Goal: Task Accomplishment & Management: Use online tool/utility

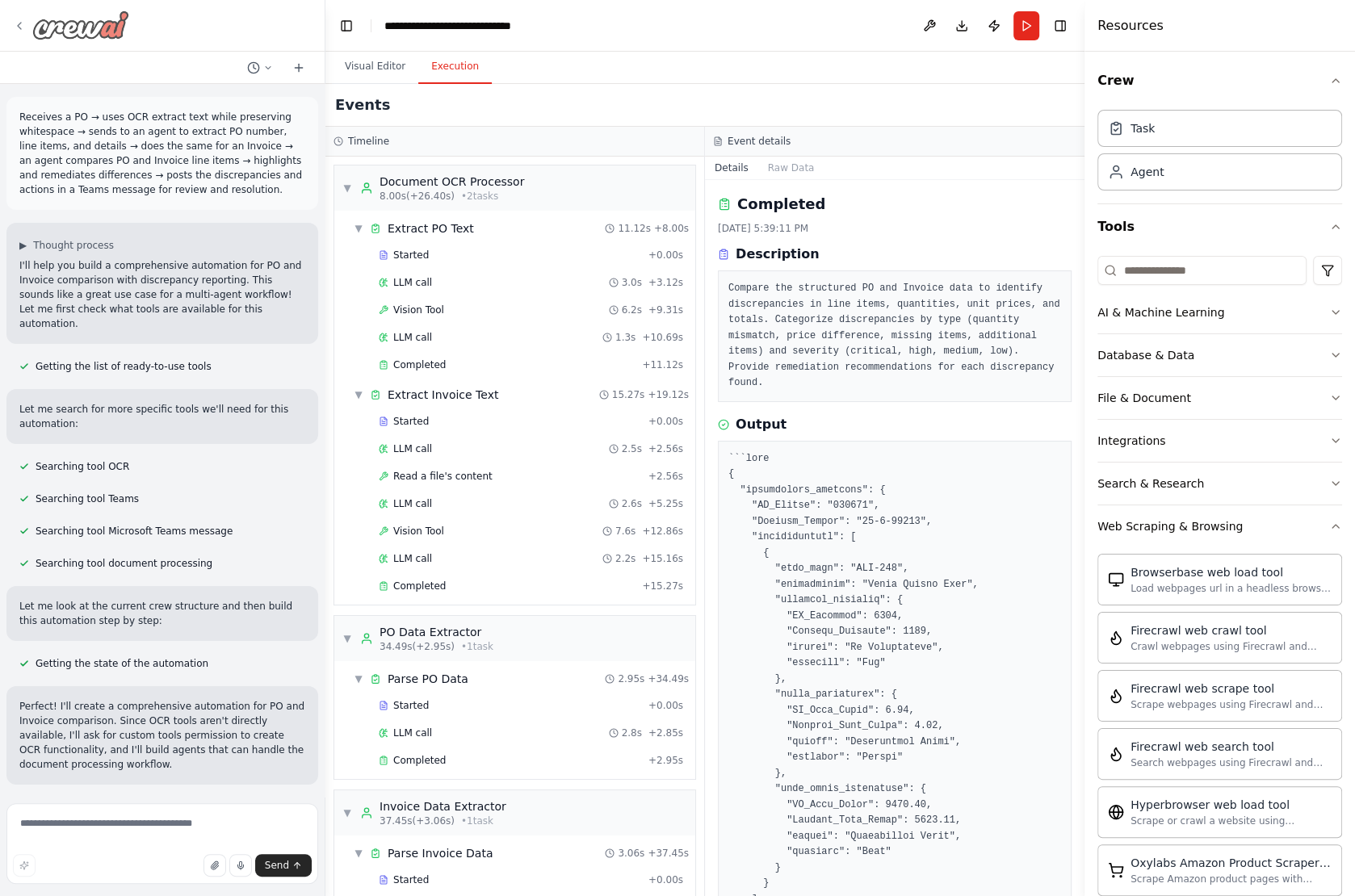
scroll to position [171, 0]
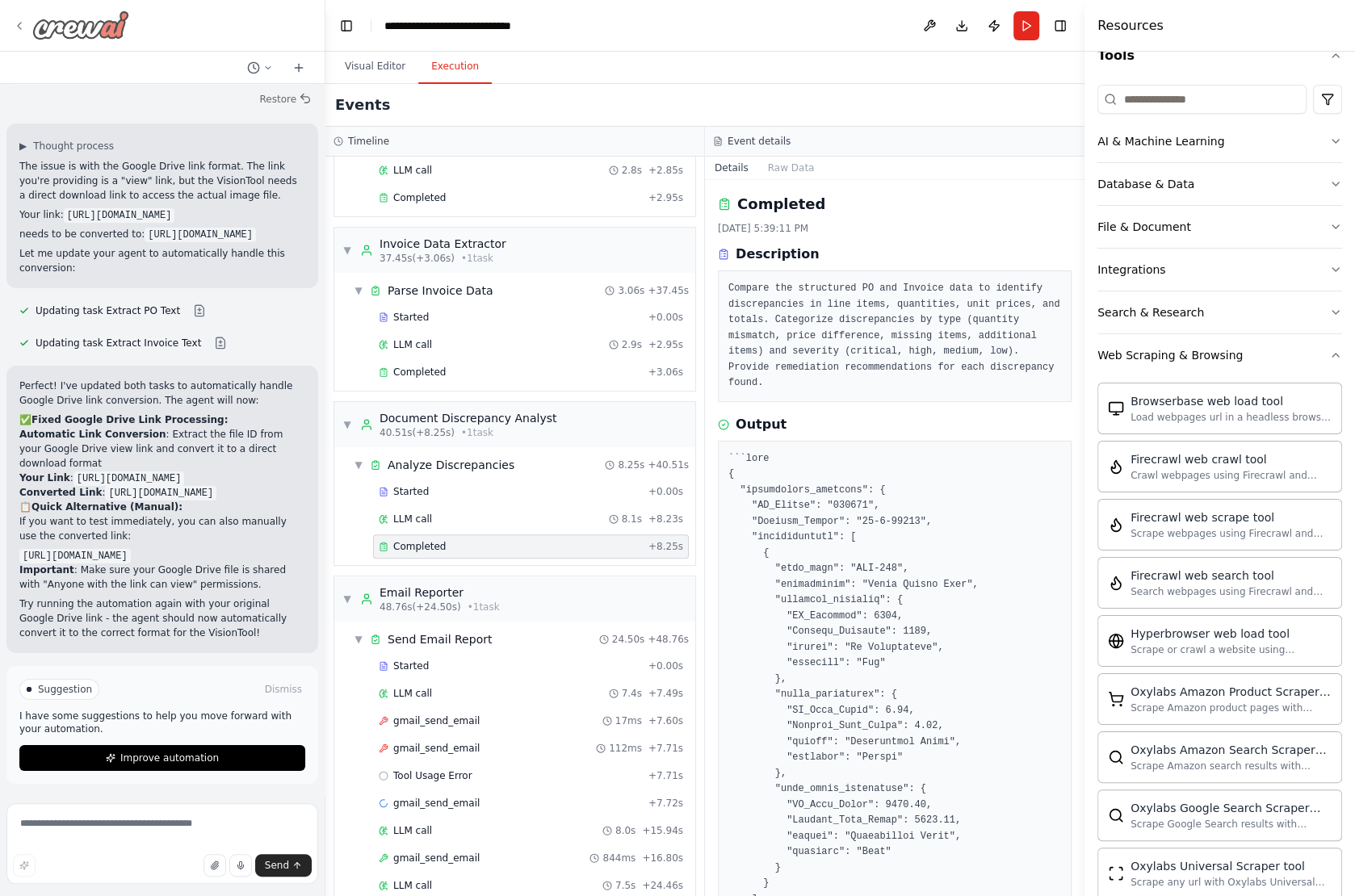
click at [14, 26] on icon at bounding box center [20, 26] width 13 height 13
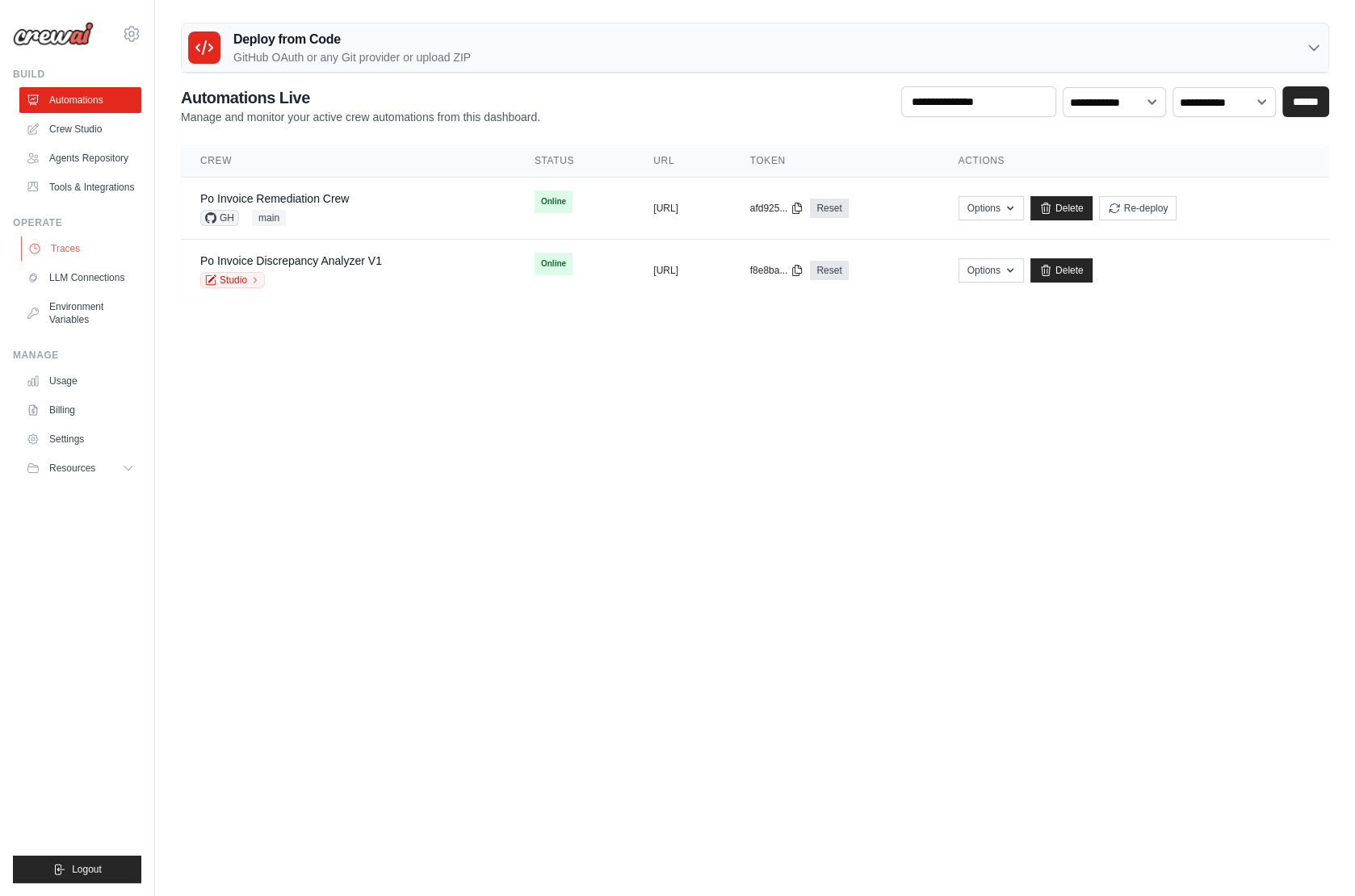
click at [99, 245] on link "Traces" at bounding box center [82, 248] width 122 height 26
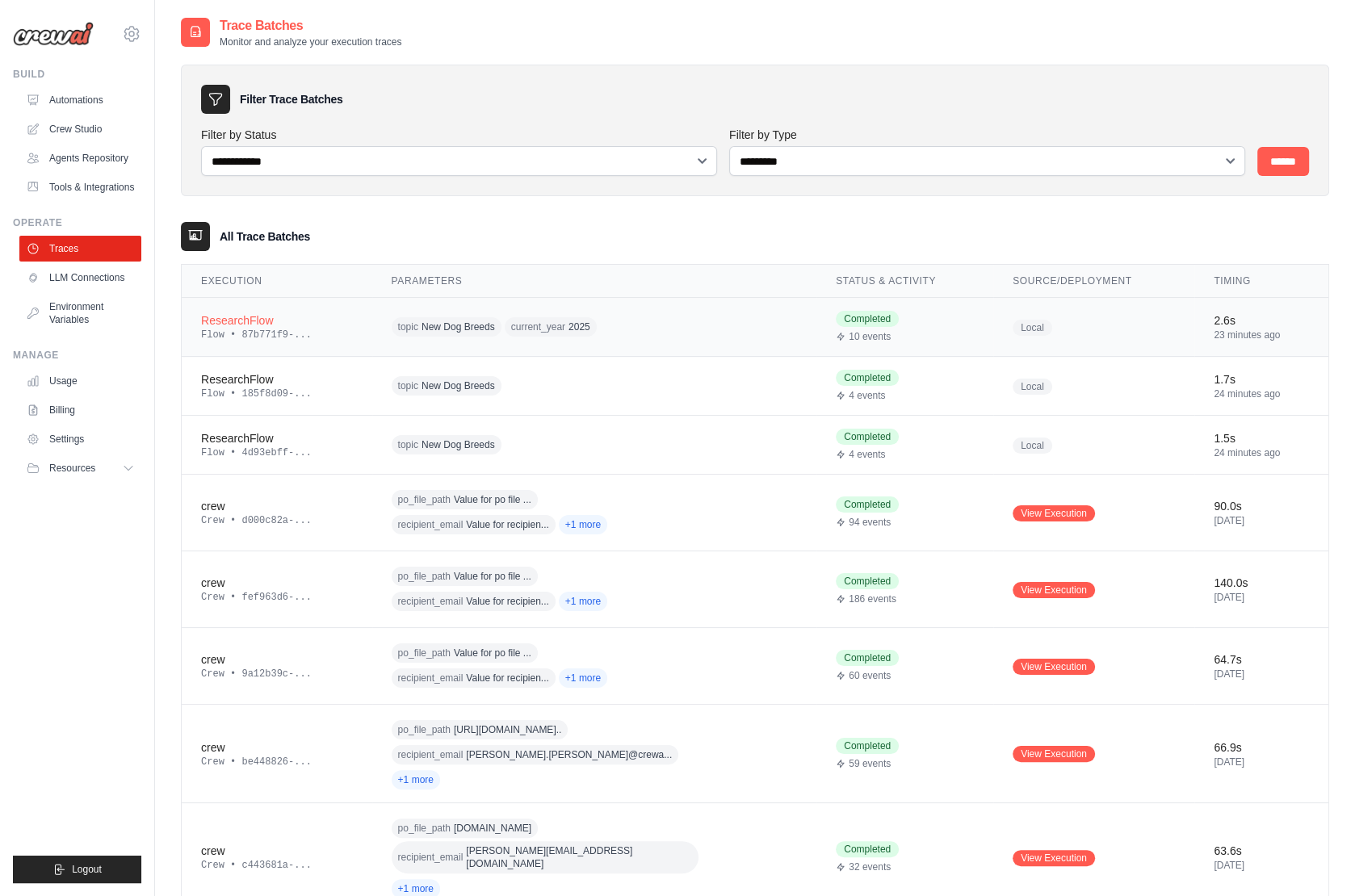
click at [650, 330] on div "topic New Dog Breeds current_year 2025" at bounding box center [546, 327] width 310 height 25
click at [361, 325] on td "ResearchFlow Flow • 87b771f9-..." at bounding box center [277, 326] width 191 height 59
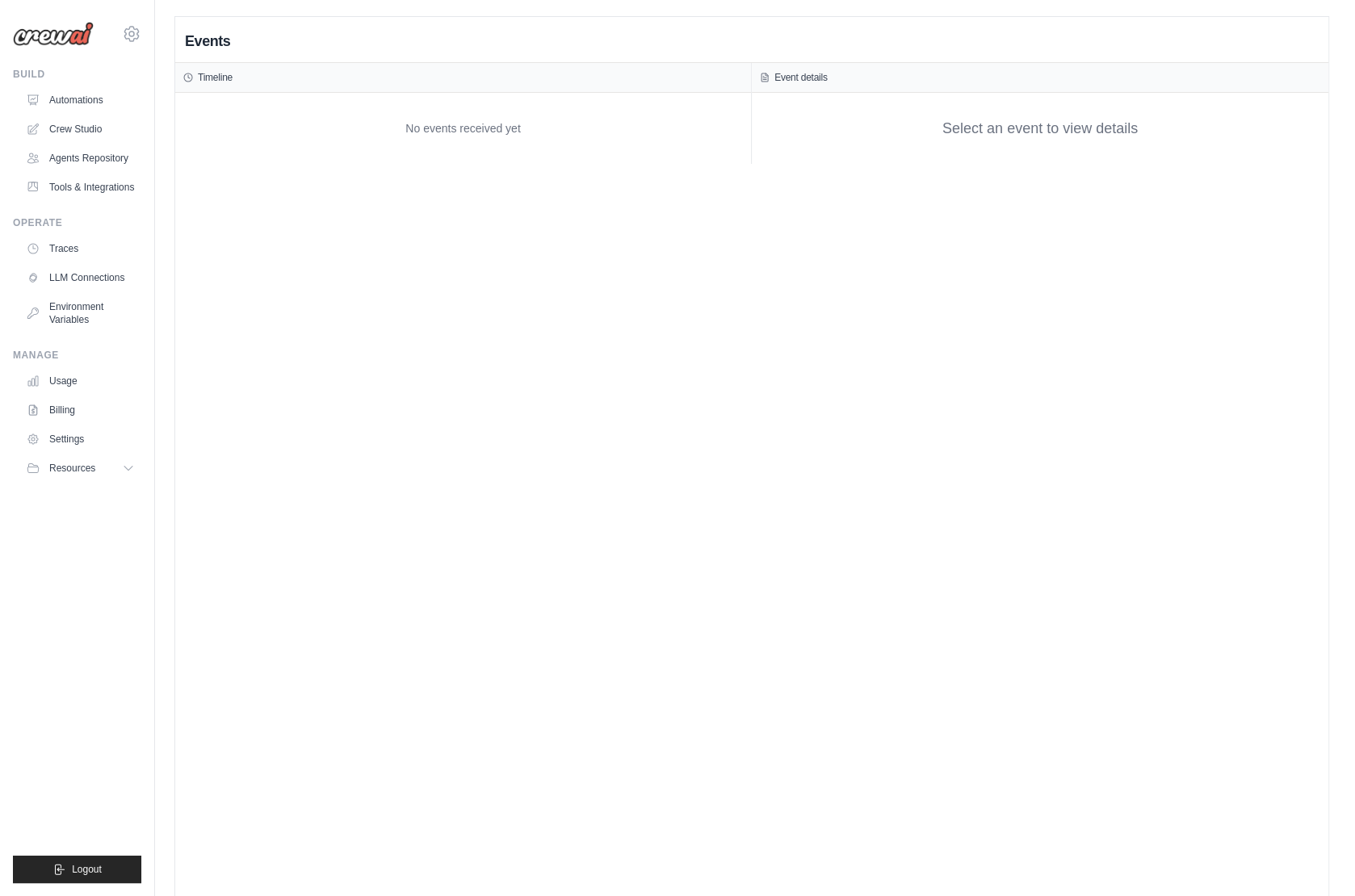
click at [242, 317] on div "Events Timeline No events received yet Event details Select an event to view de…" at bounding box center [751, 465] width 1153 height 896
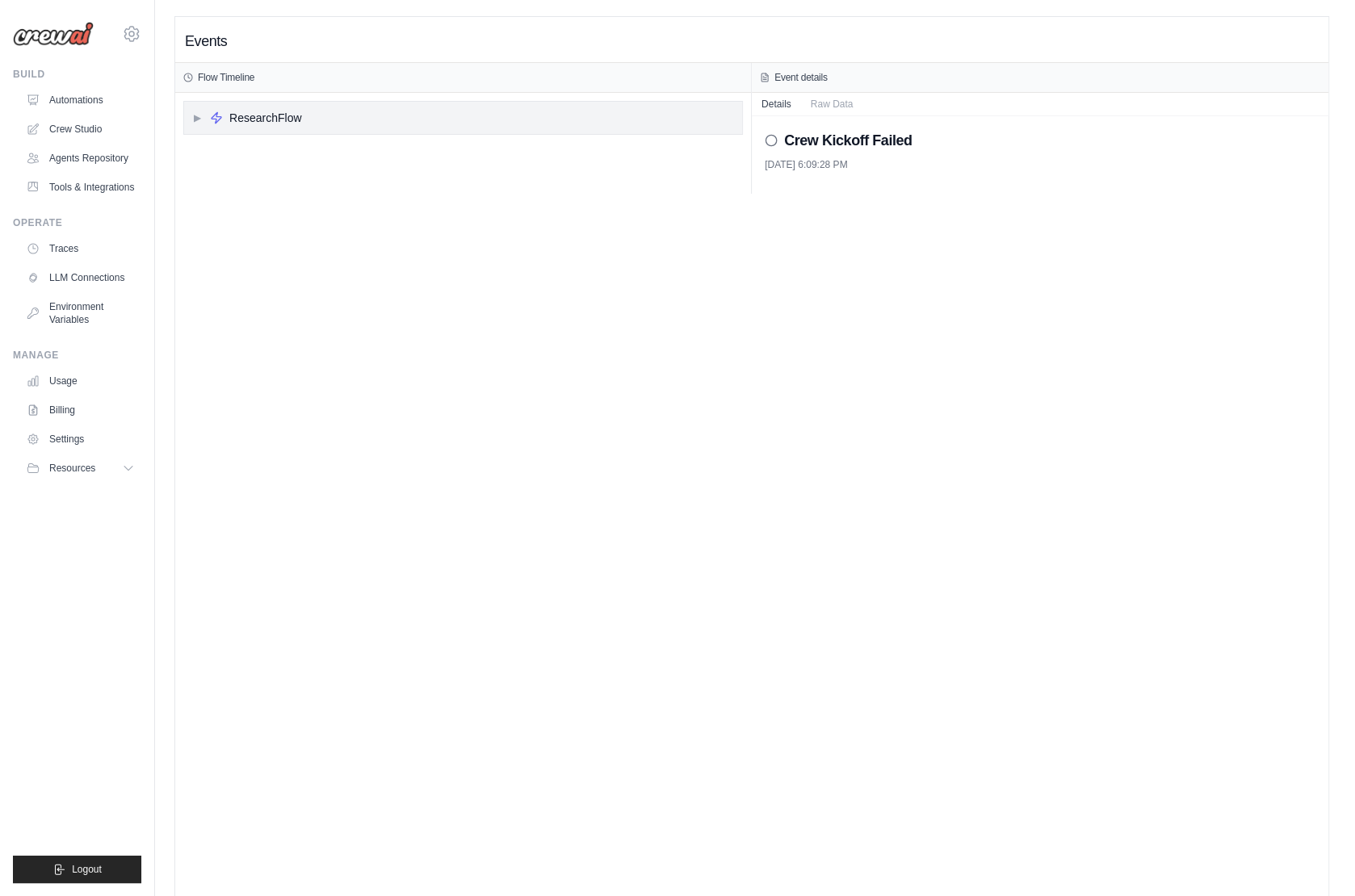
click at [297, 126] on div "▶ ResearchFlow" at bounding box center [463, 117] width 558 height 32
click at [217, 146] on div "▶ does_research" at bounding box center [258, 153] width 107 height 17
click at [218, 177] on span "▶" at bounding box center [222, 182] width 10 height 13
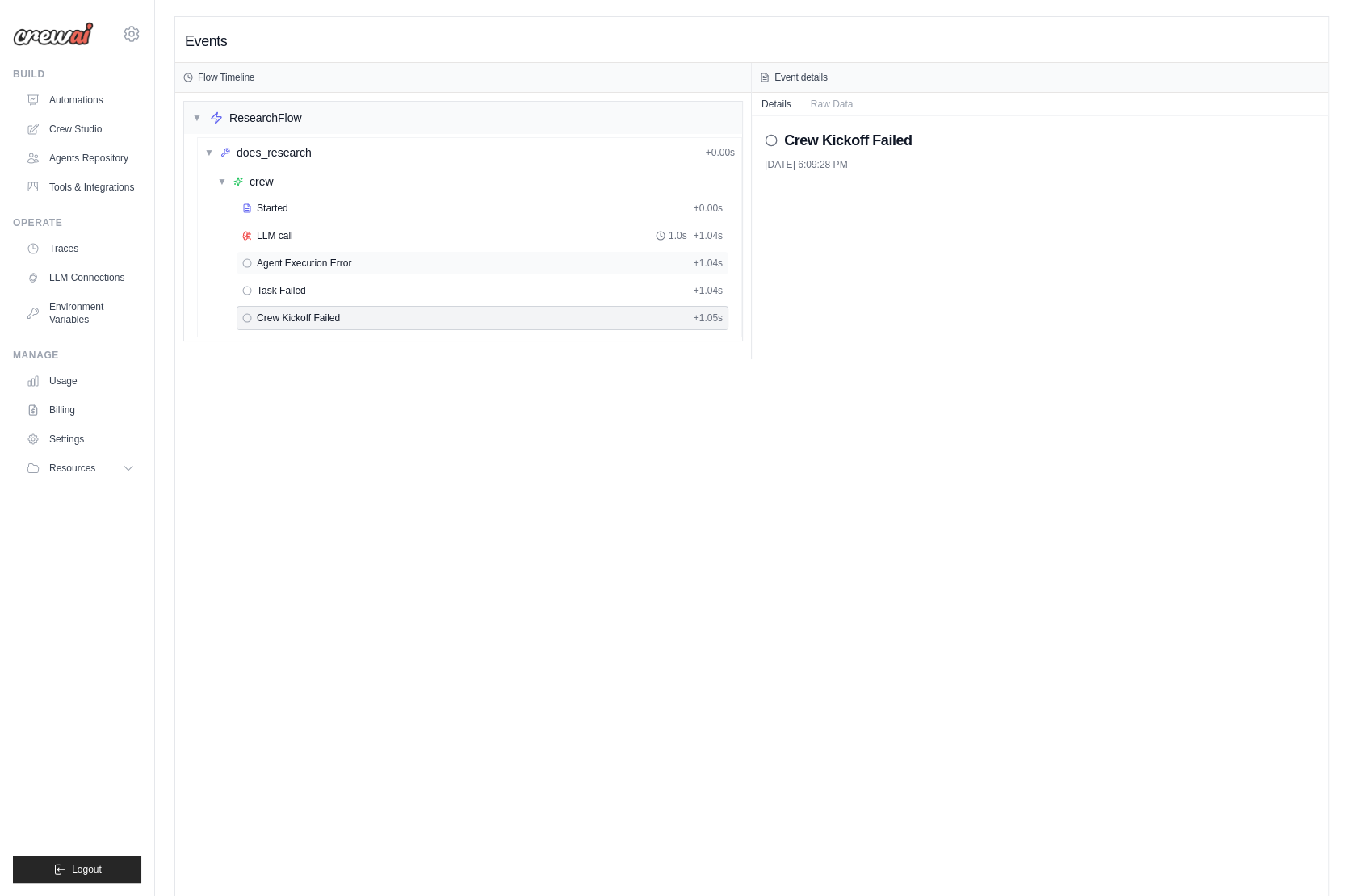
click at [275, 257] on span "Agent Execution Error" at bounding box center [304, 264] width 94 height 13
click at [283, 287] on span "Task Failed" at bounding box center [282, 291] width 50 height 13
click at [283, 312] on span "Crew Kickoff Failed" at bounding box center [298, 318] width 83 height 13
click at [192, 112] on span "▼" at bounding box center [197, 118] width 10 height 13
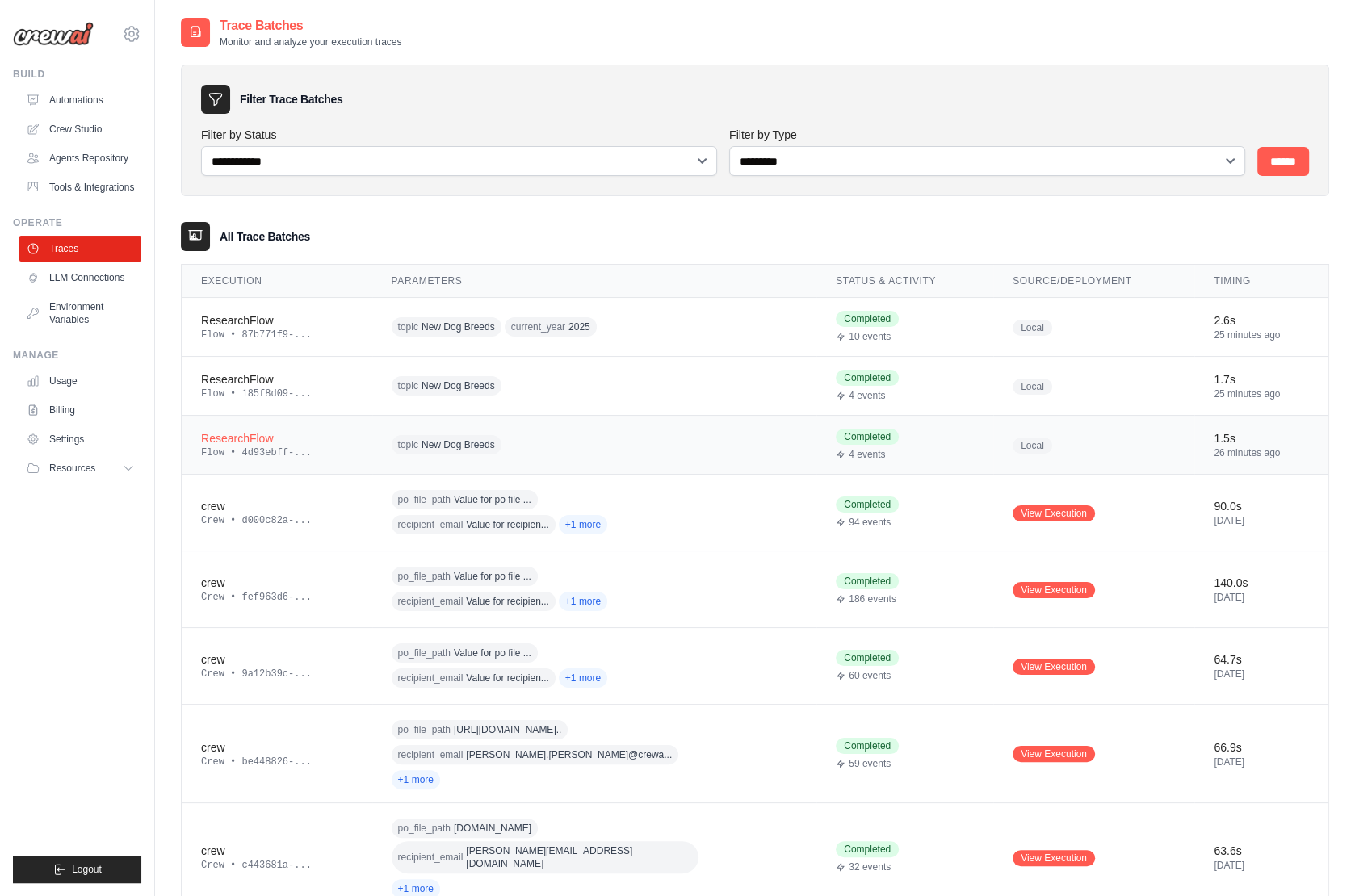
click at [579, 436] on div "topic New Dog Breeds" at bounding box center [546, 446] width 310 height 25
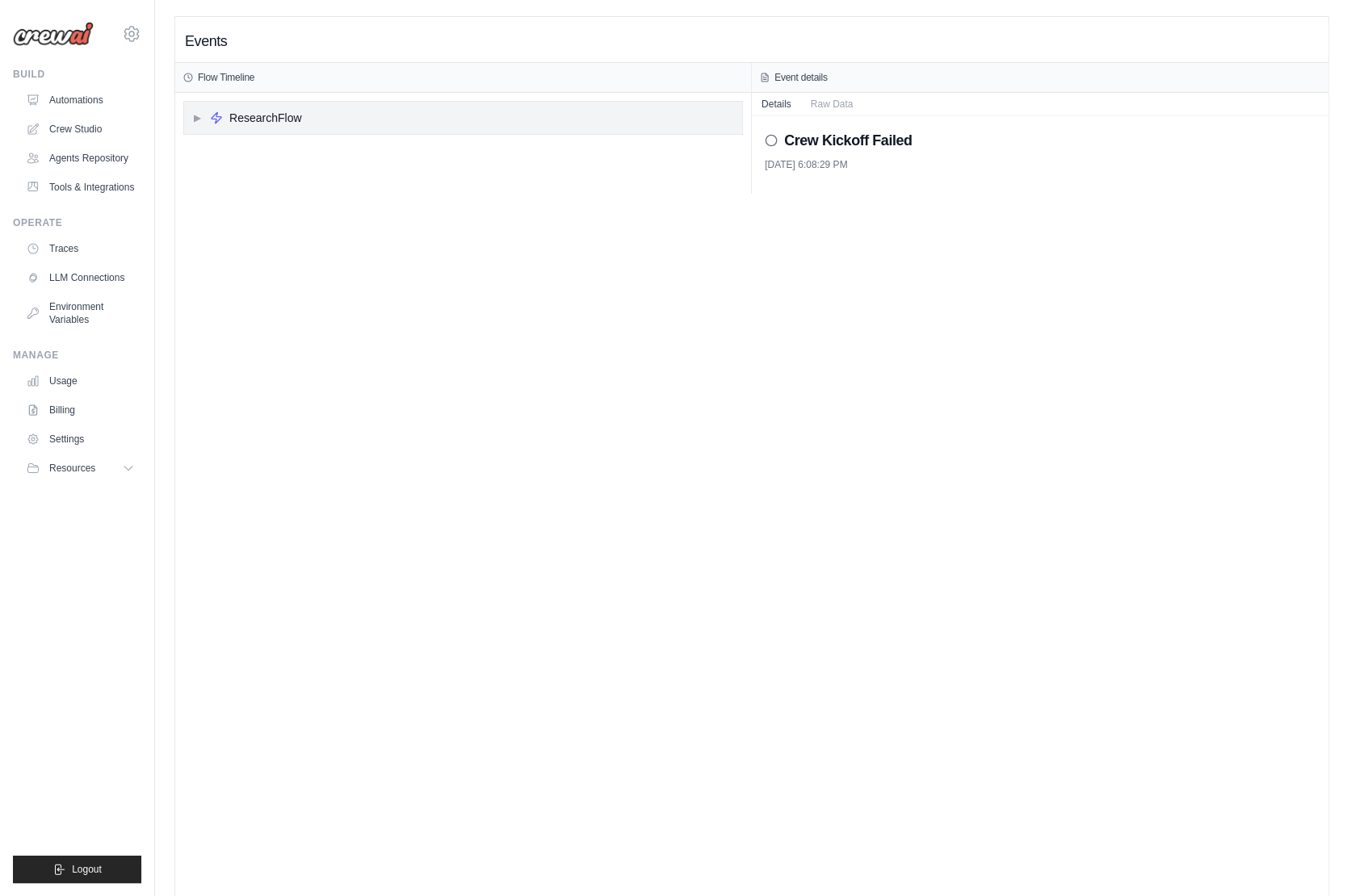
click at [274, 122] on div "ResearchFlow" at bounding box center [265, 118] width 72 height 17
click at [273, 160] on div "▶ does_research + 0.00s" at bounding box center [469, 152] width 543 height 29
click at [266, 180] on div "crew" at bounding box center [261, 182] width 24 height 17
click at [270, 204] on span "Crew Kickoff Failed" at bounding box center [298, 208] width 83 height 13
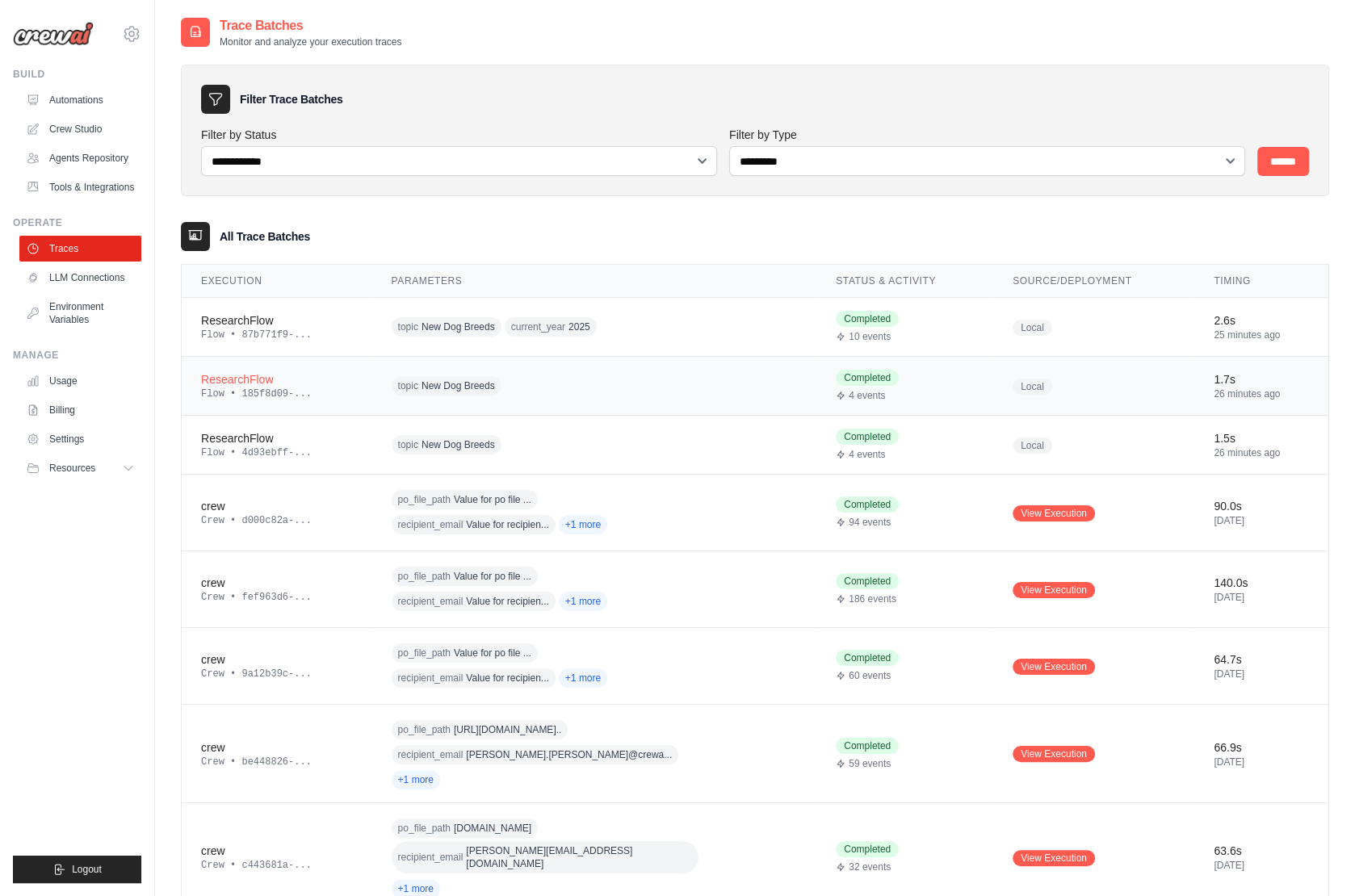
click at [531, 379] on div "topic New Dog Breeds" at bounding box center [546, 386] width 310 height 25
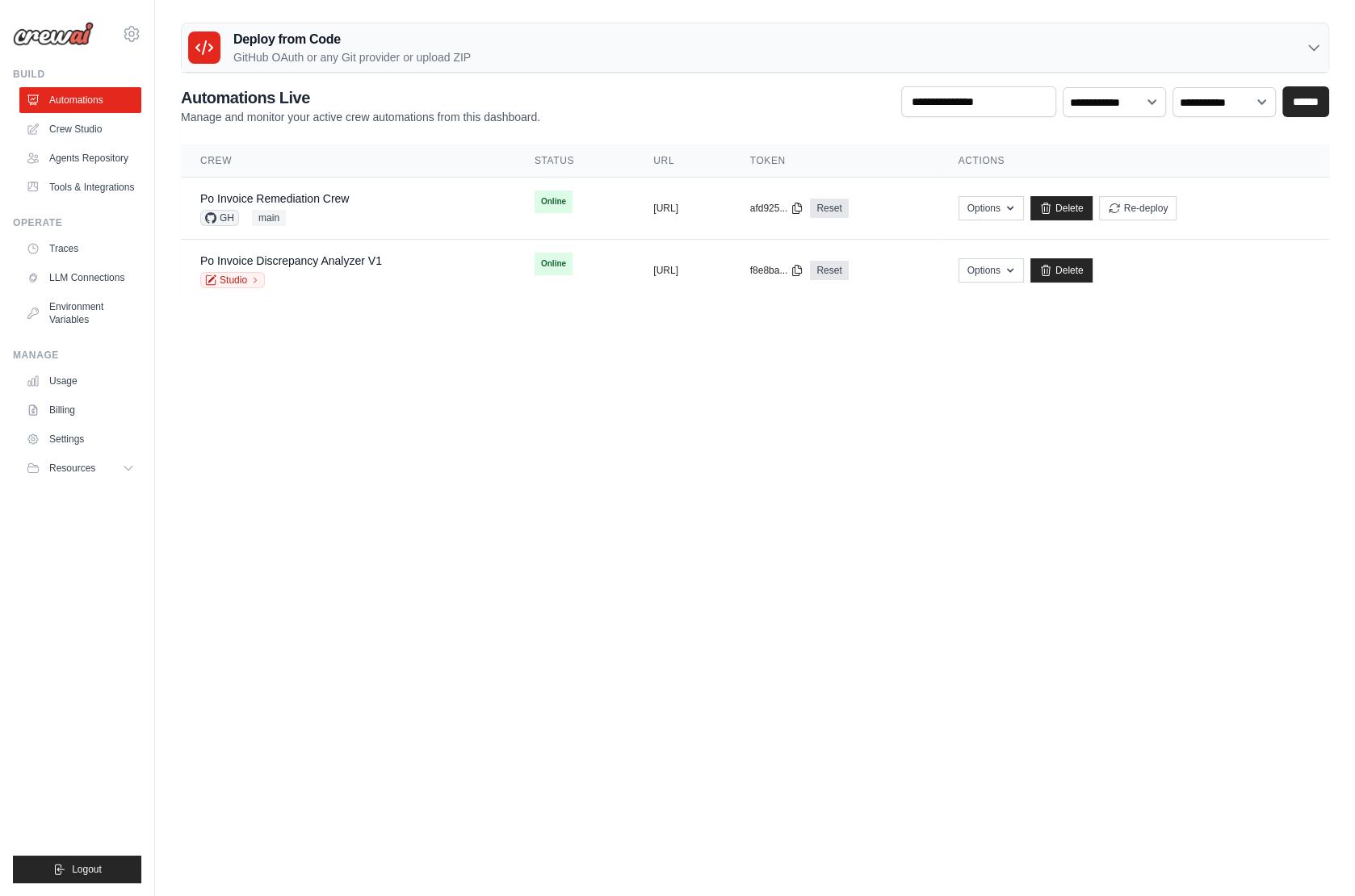
click at [81, 233] on div "Operate Traces LLM Connections Environment Variables" at bounding box center [77, 274] width 128 height 117
click at [79, 250] on link "Traces" at bounding box center [82, 248] width 122 height 26
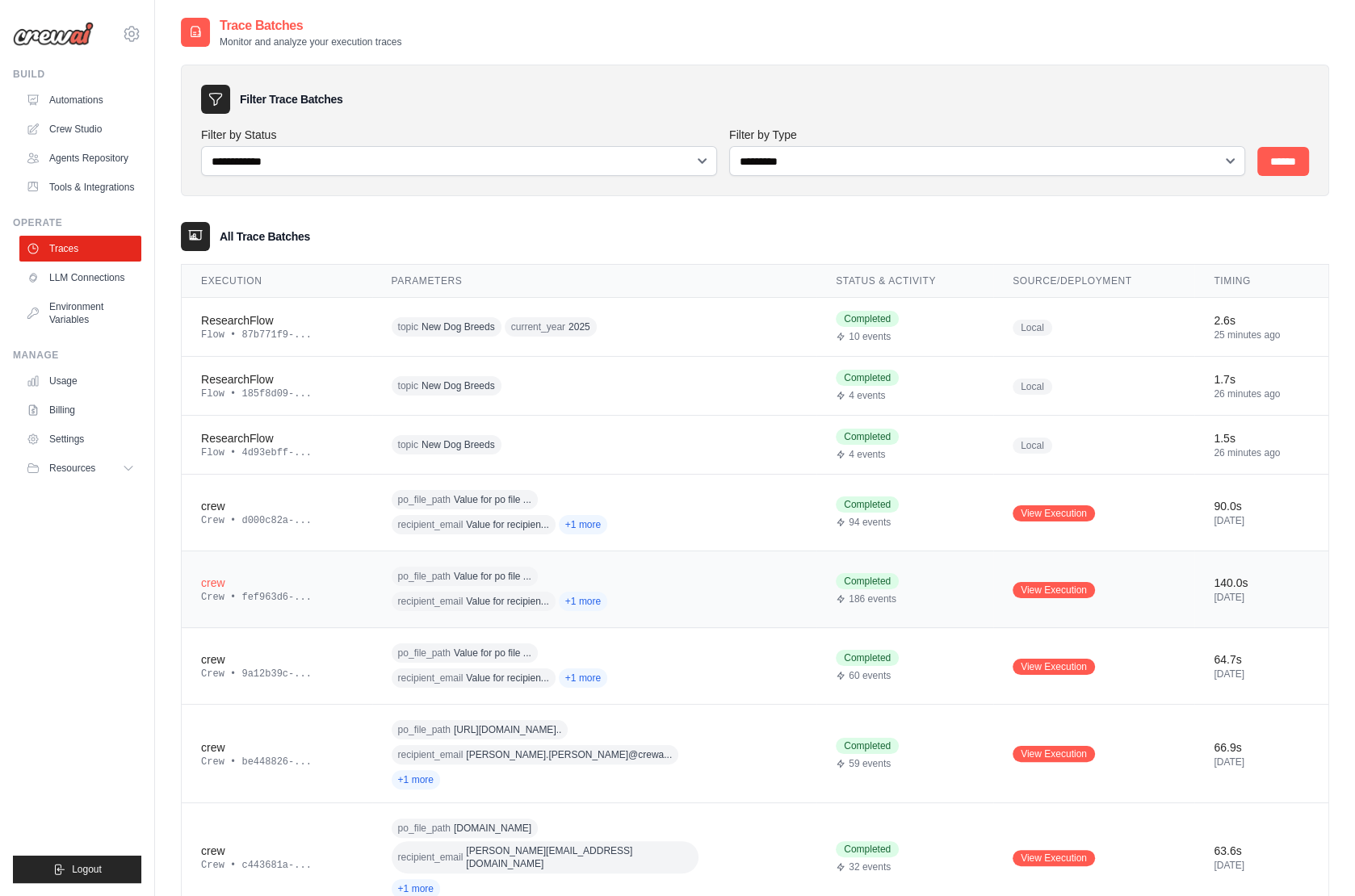
scroll to position [32, 0]
click at [93, 195] on link "Tools & Integrations" at bounding box center [82, 187] width 122 height 26
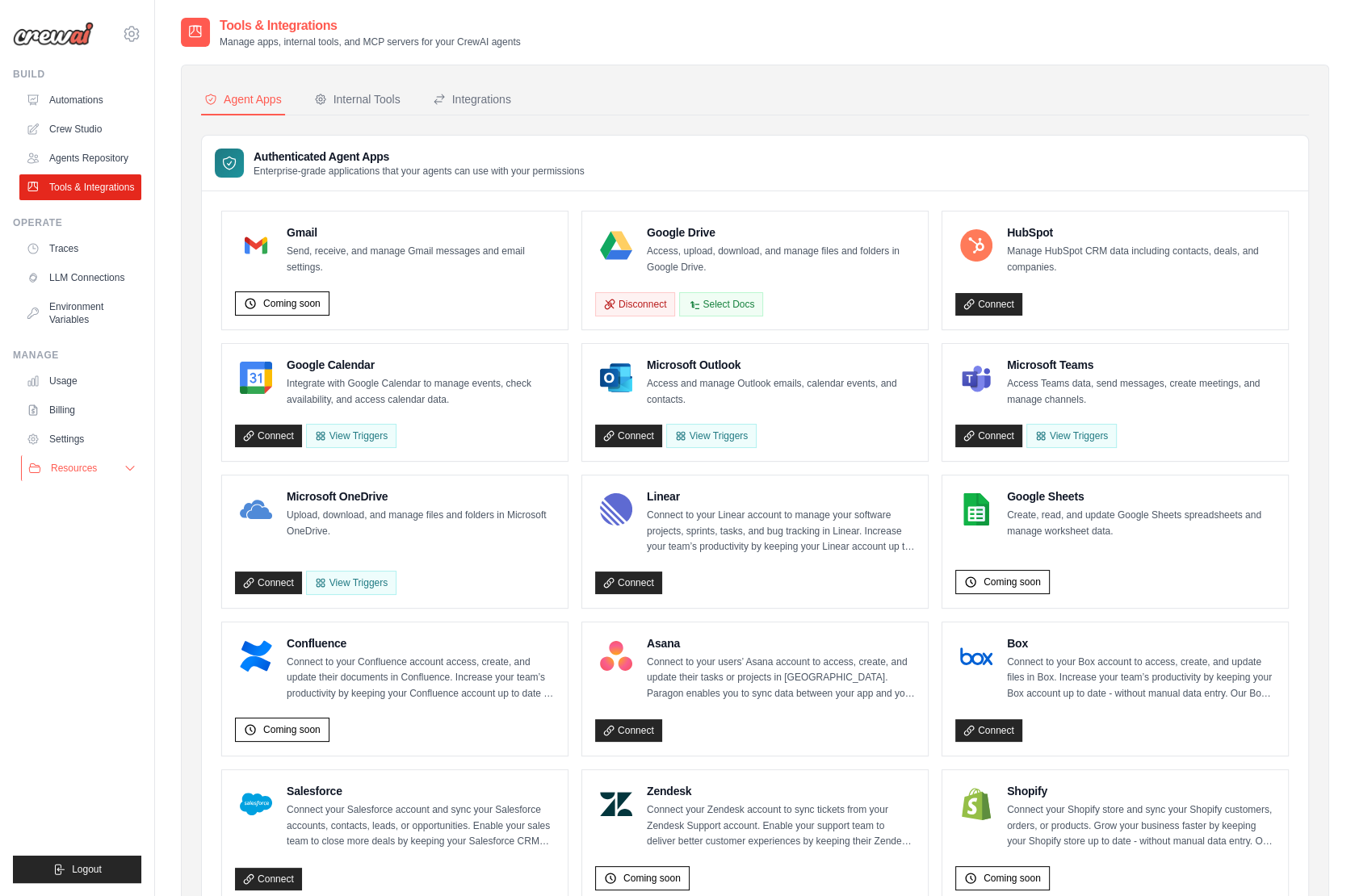
click at [93, 476] on button "Resources" at bounding box center [82, 468] width 122 height 26
click at [99, 472] on button "Resources" at bounding box center [82, 468] width 122 height 26
click at [366, 113] on button "Internal Tools" at bounding box center [357, 100] width 93 height 31
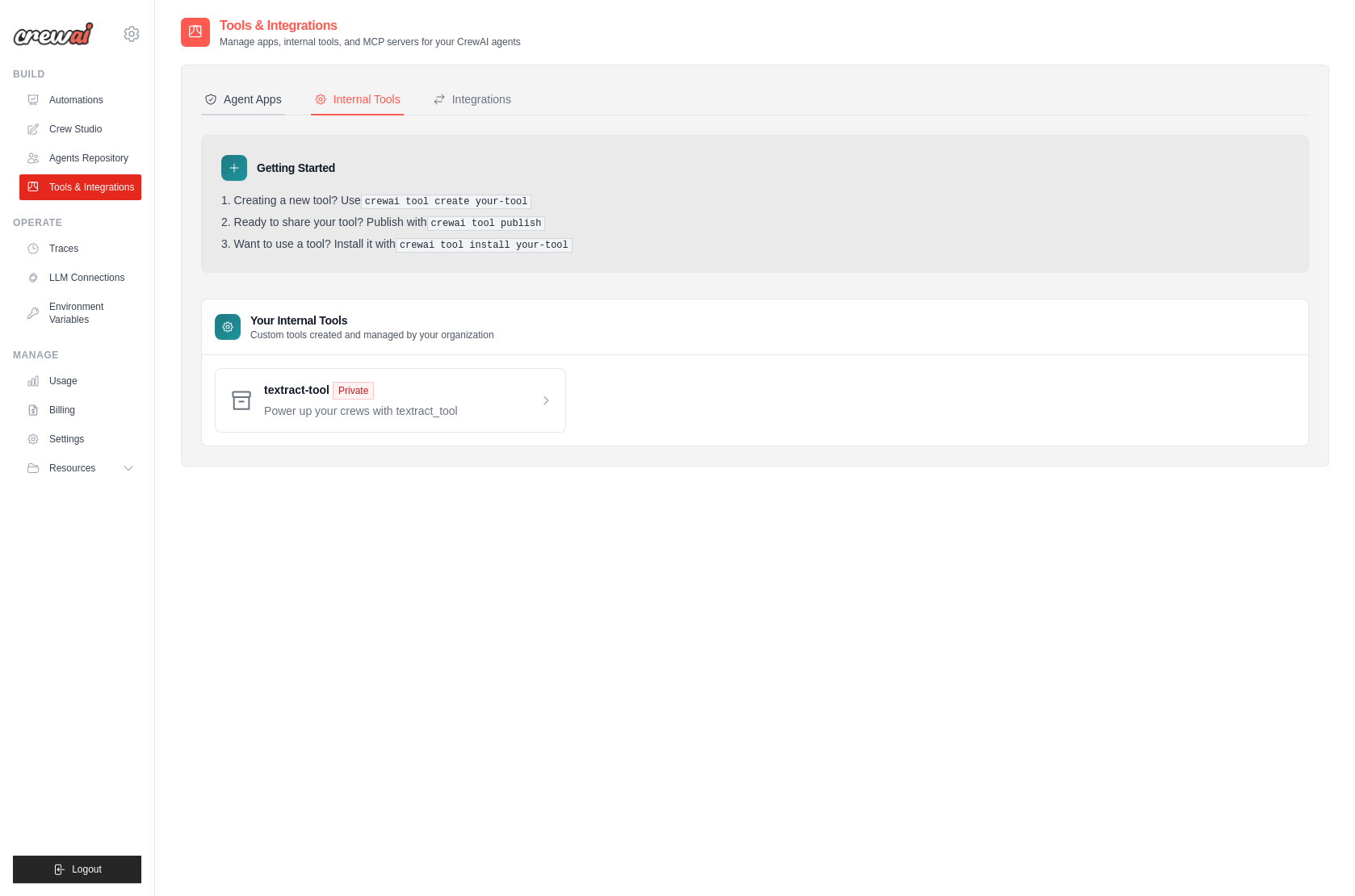
click at [261, 99] on div "Agent Apps" at bounding box center [243, 99] width 78 height 17
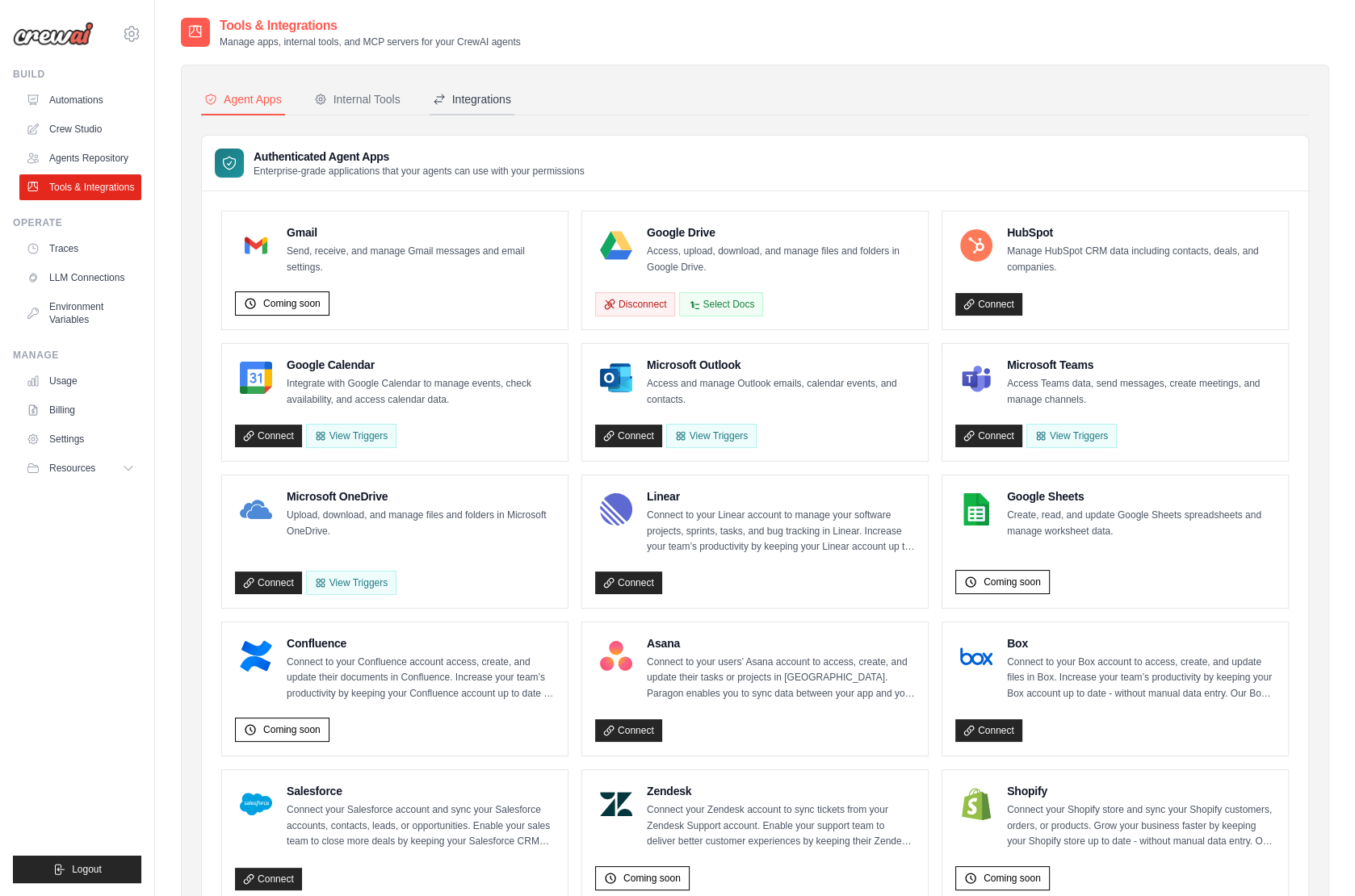
click at [508, 95] on div "Integrations" at bounding box center [472, 99] width 79 height 17
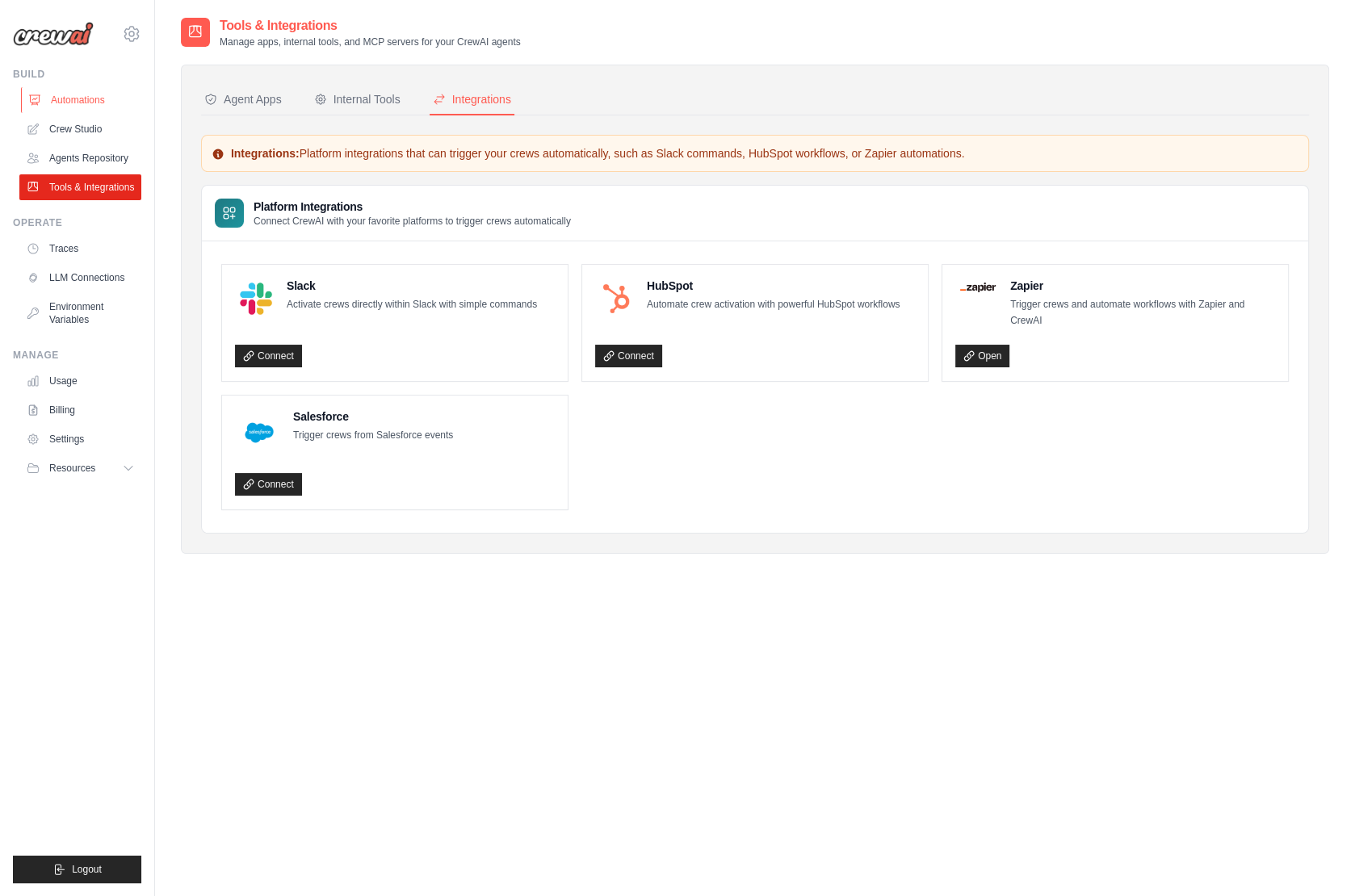
click at [83, 87] on link "Automations" at bounding box center [82, 99] width 122 height 26
click at [131, 30] on icon at bounding box center [131, 33] width 19 height 19
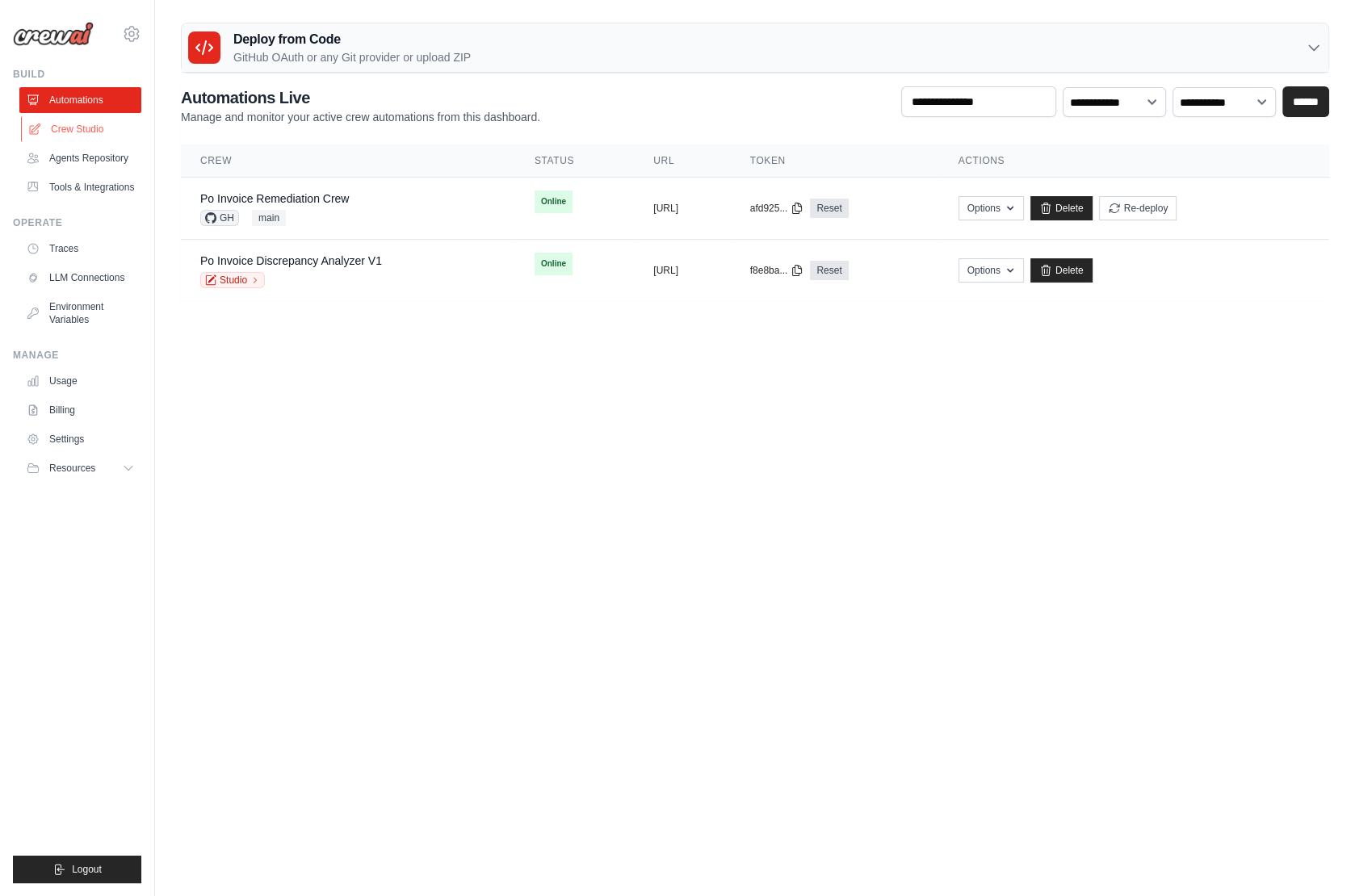
click at [94, 125] on link "Crew Studio" at bounding box center [82, 129] width 122 height 26
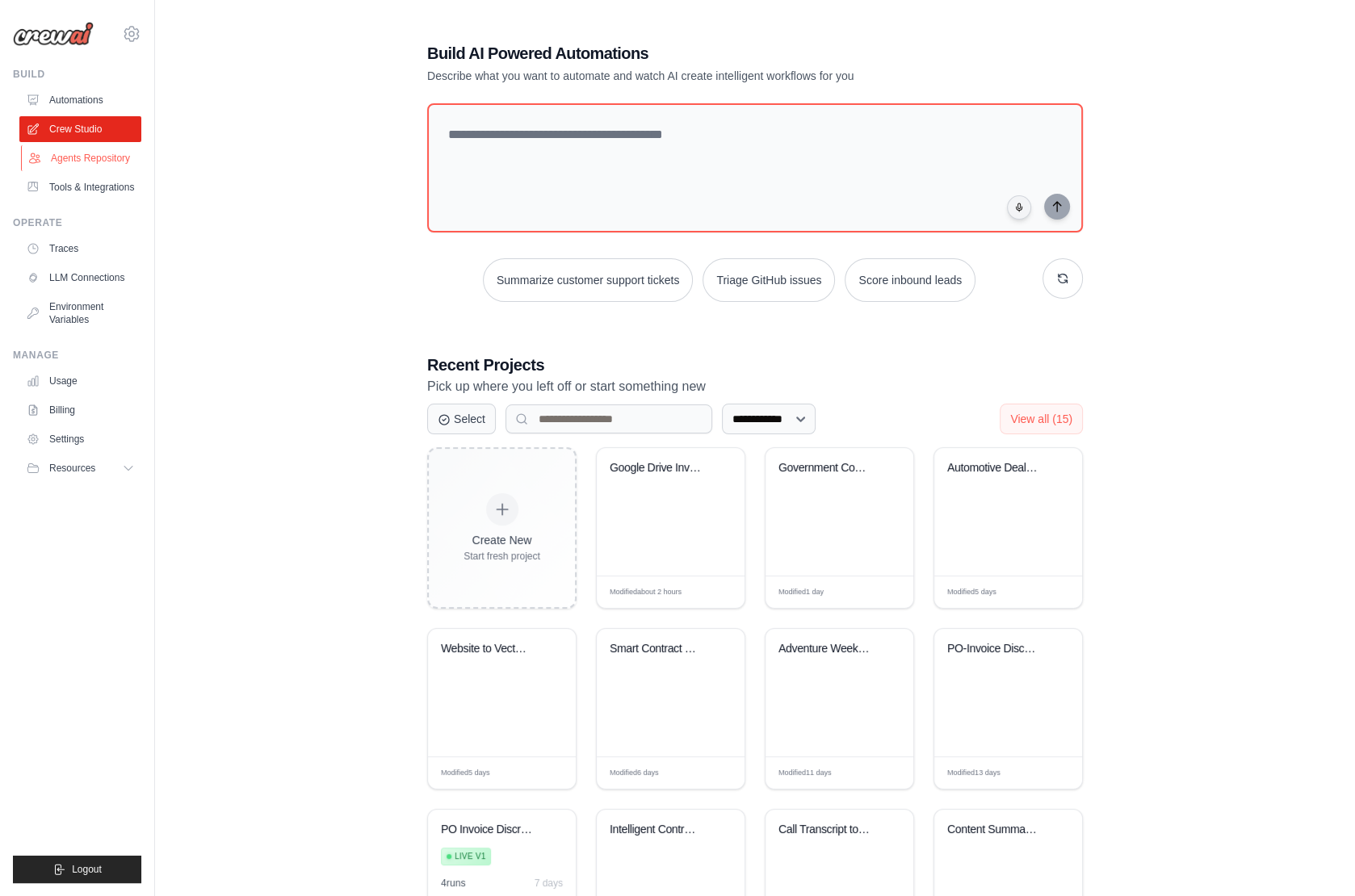
click at [112, 155] on link "Agents Repository" at bounding box center [82, 158] width 122 height 26
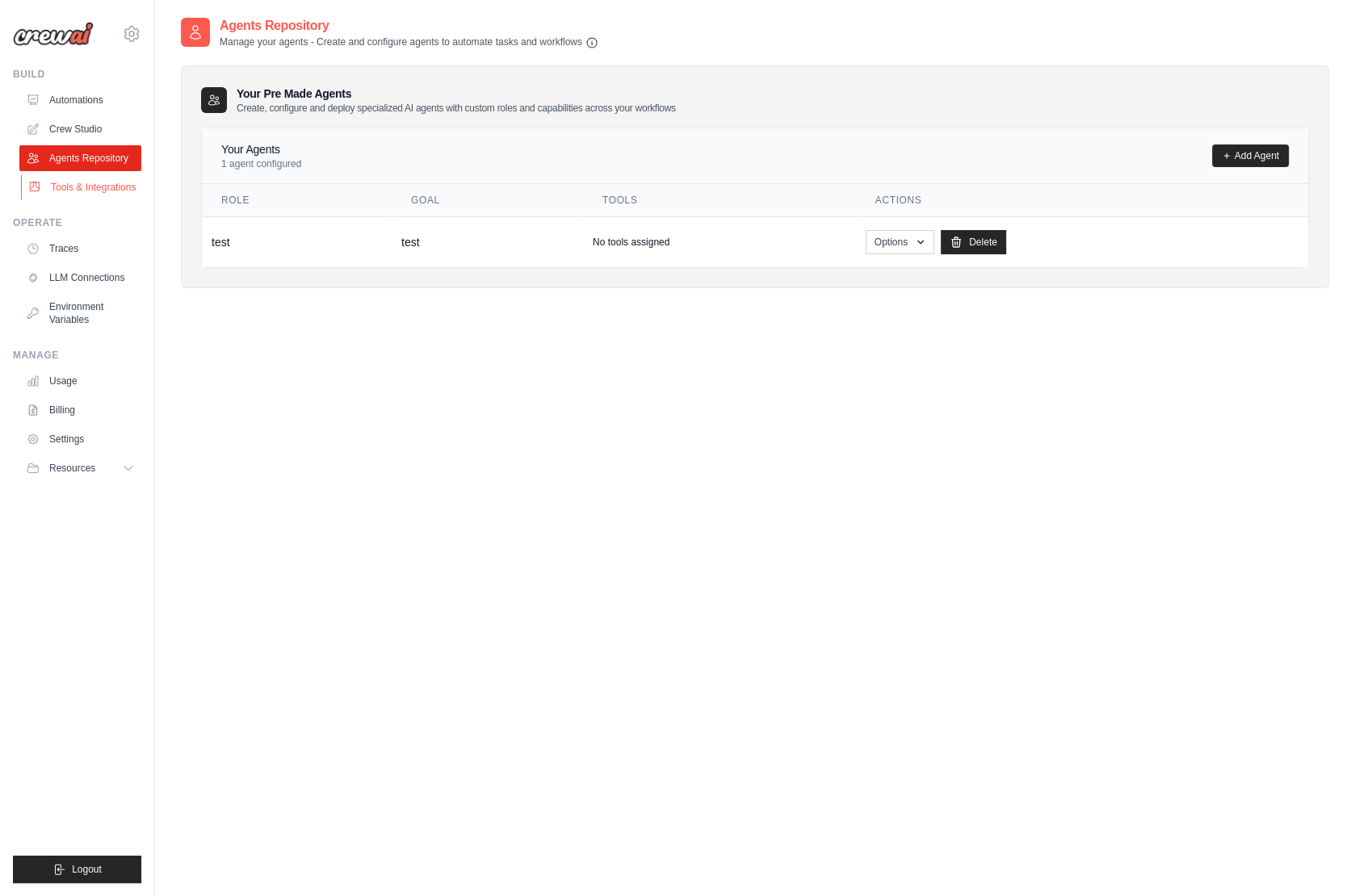
click at [103, 185] on link "Tools & Integrations" at bounding box center [82, 187] width 122 height 26
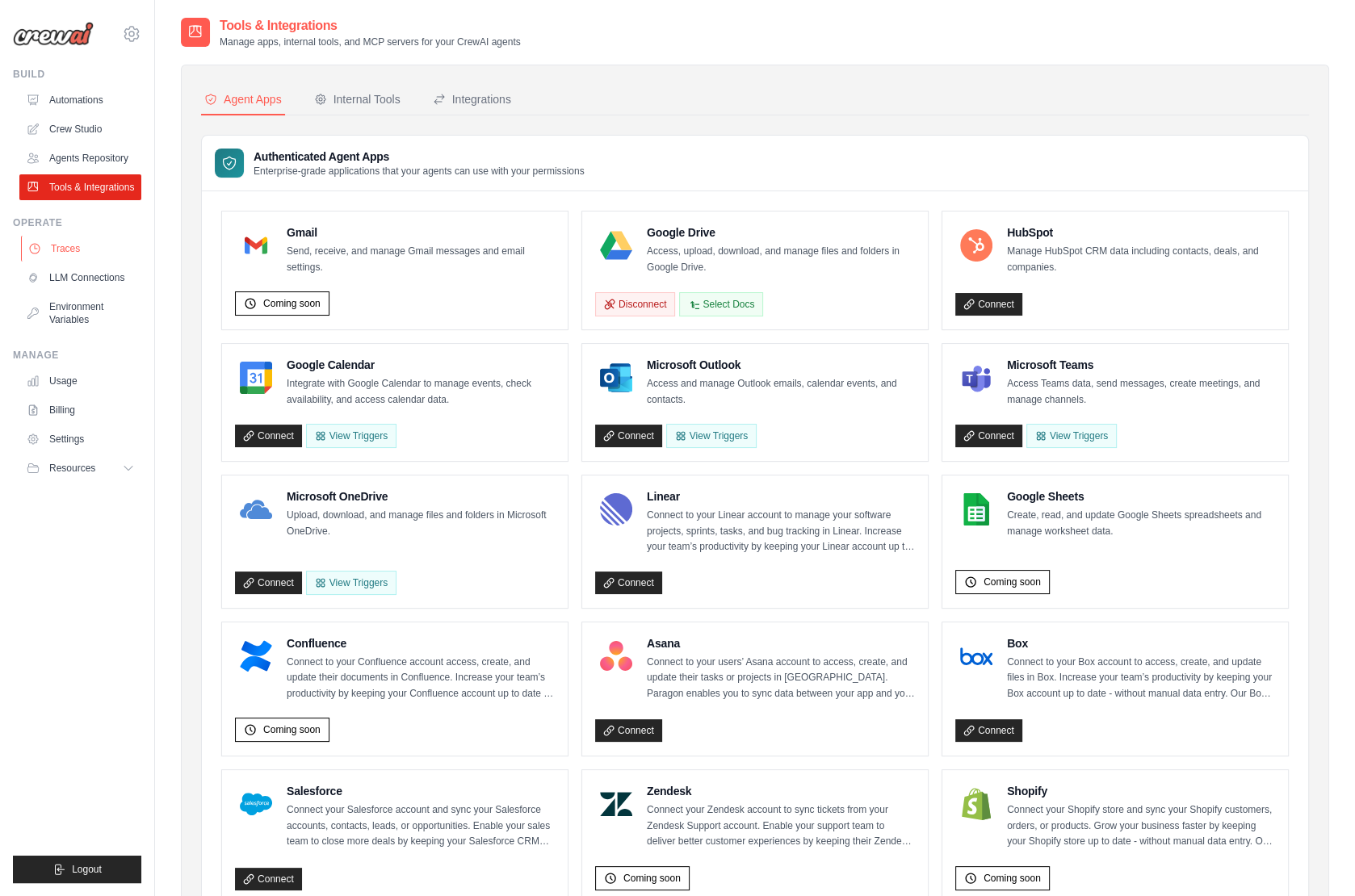
click at [69, 253] on link "Traces" at bounding box center [82, 248] width 122 height 26
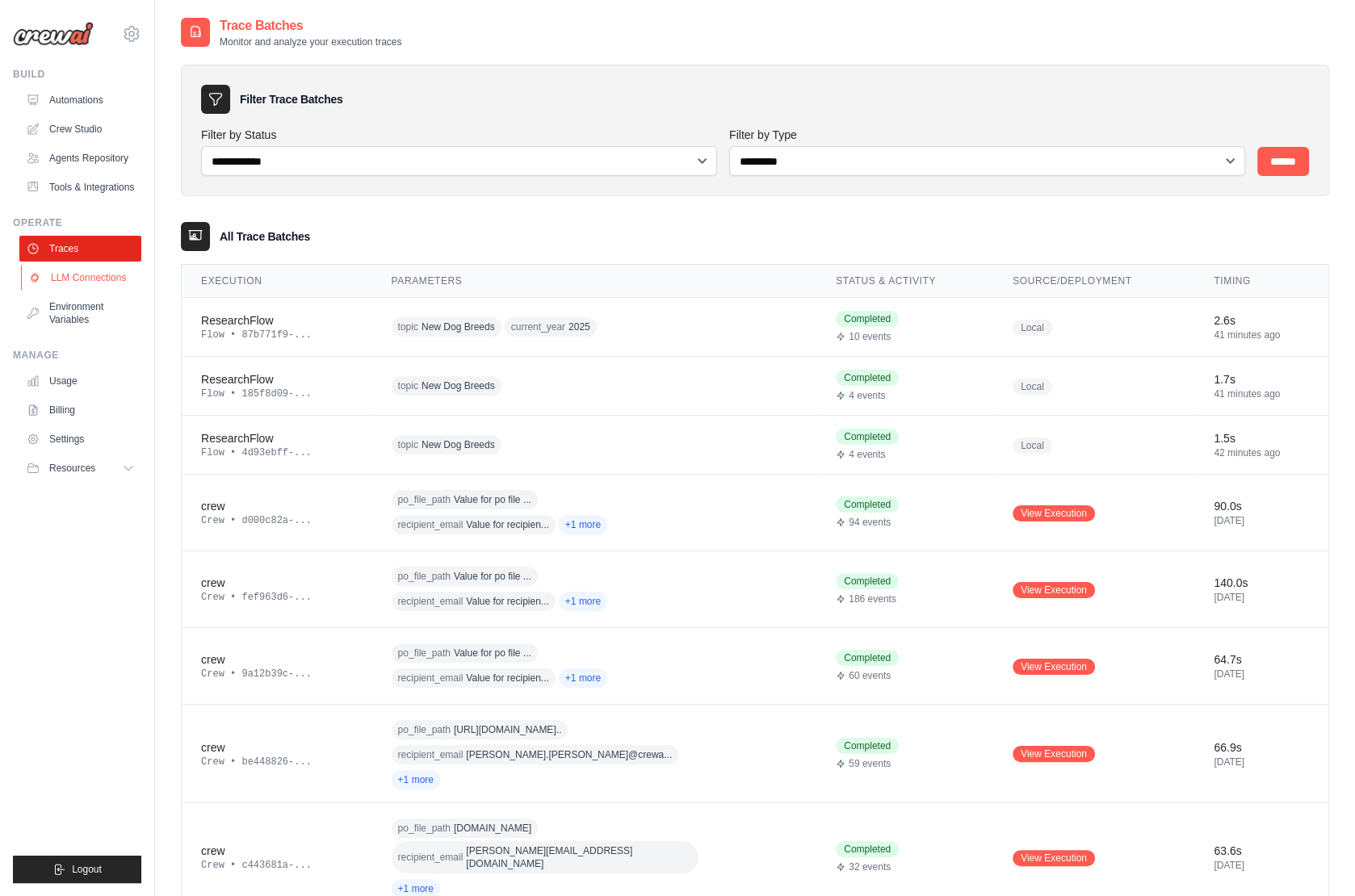
click at [78, 289] on link "LLM Connections" at bounding box center [82, 277] width 122 height 26
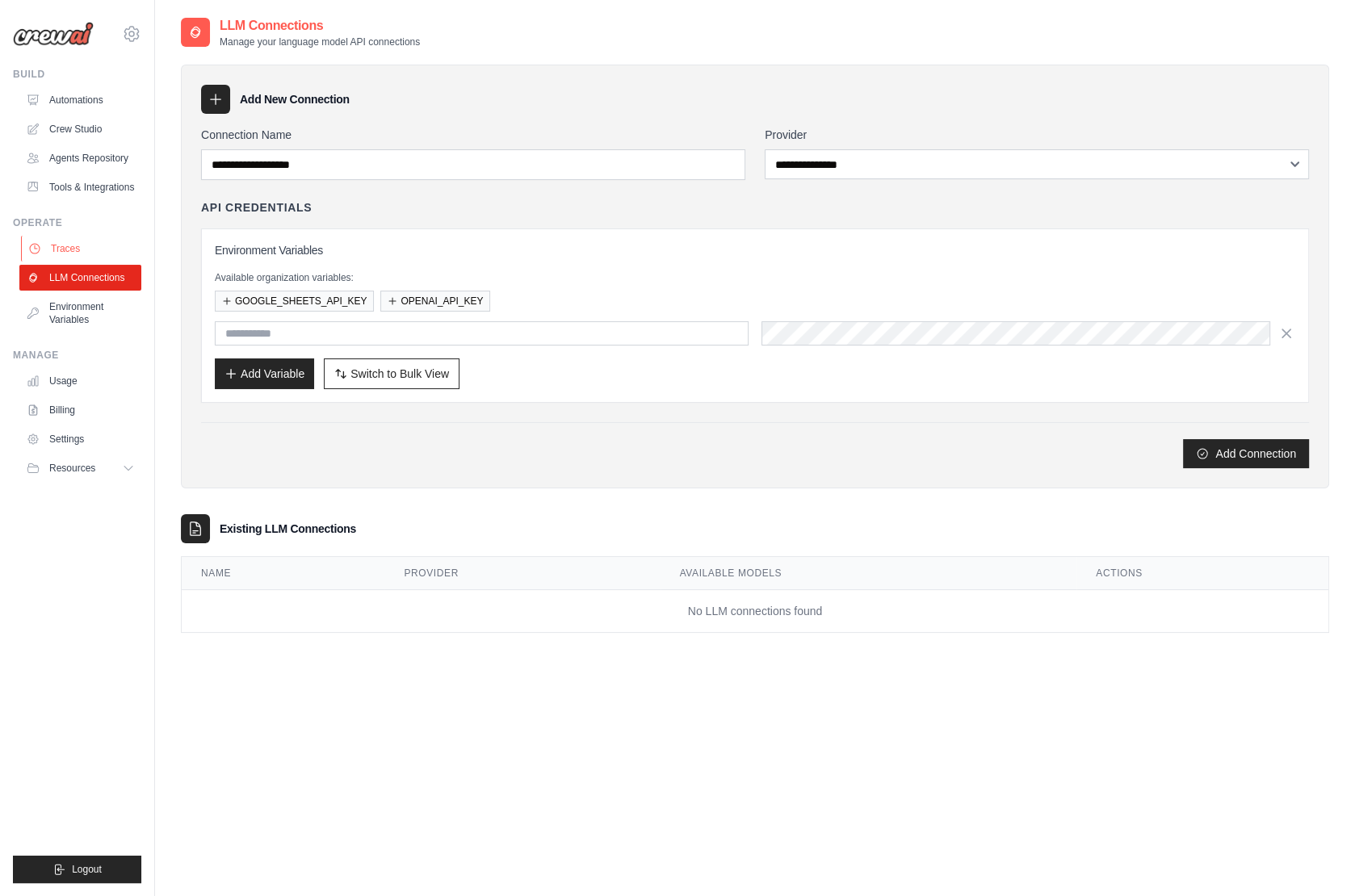
click at [83, 244] on link "Traces" at bounding box center [82, 248] width 122 height 26
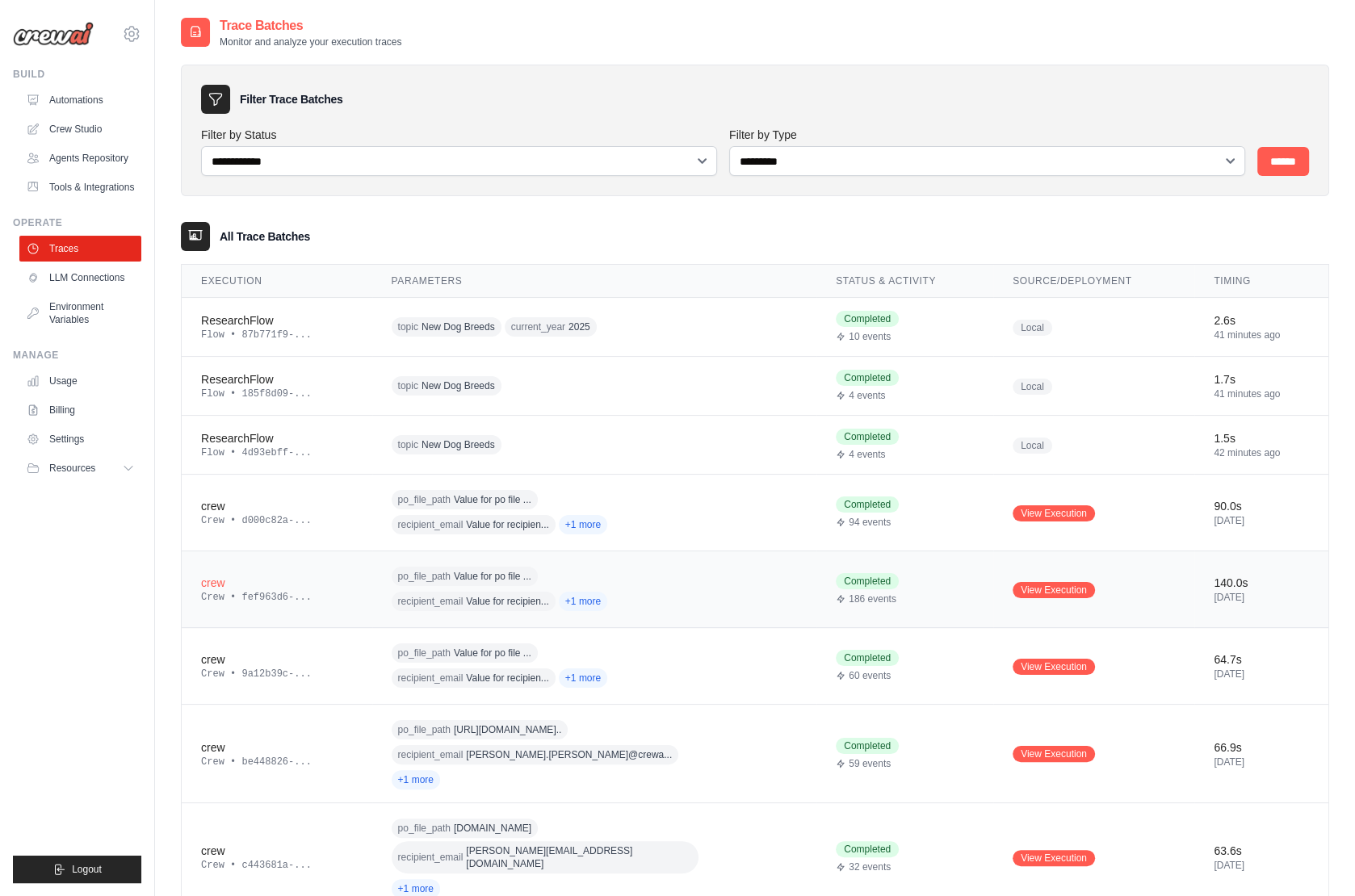
scroll to position [32, 0]
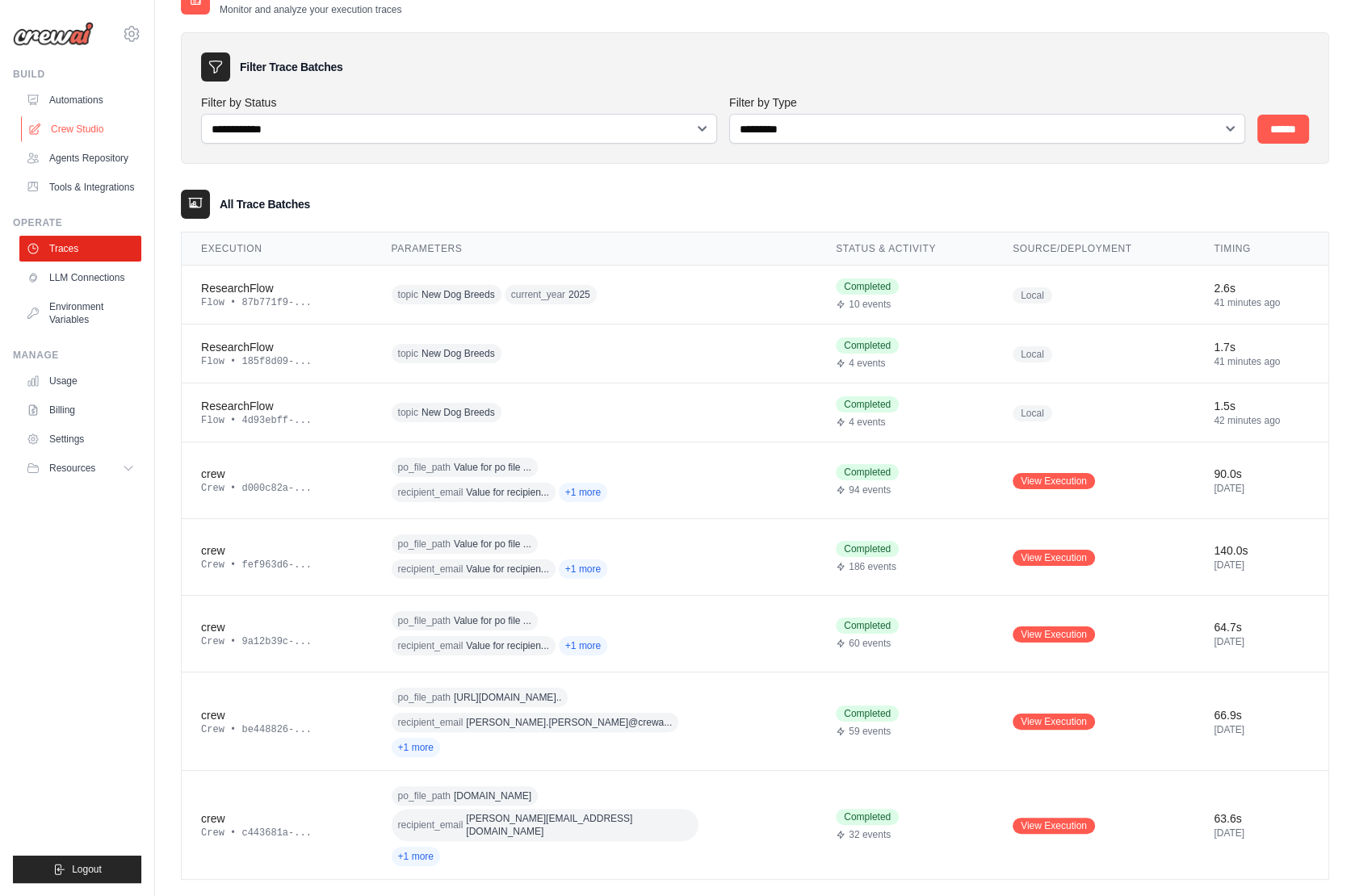
click at [92, 126] on link "Crew Studio" at bounding box center [82, 129] width 122 height 26
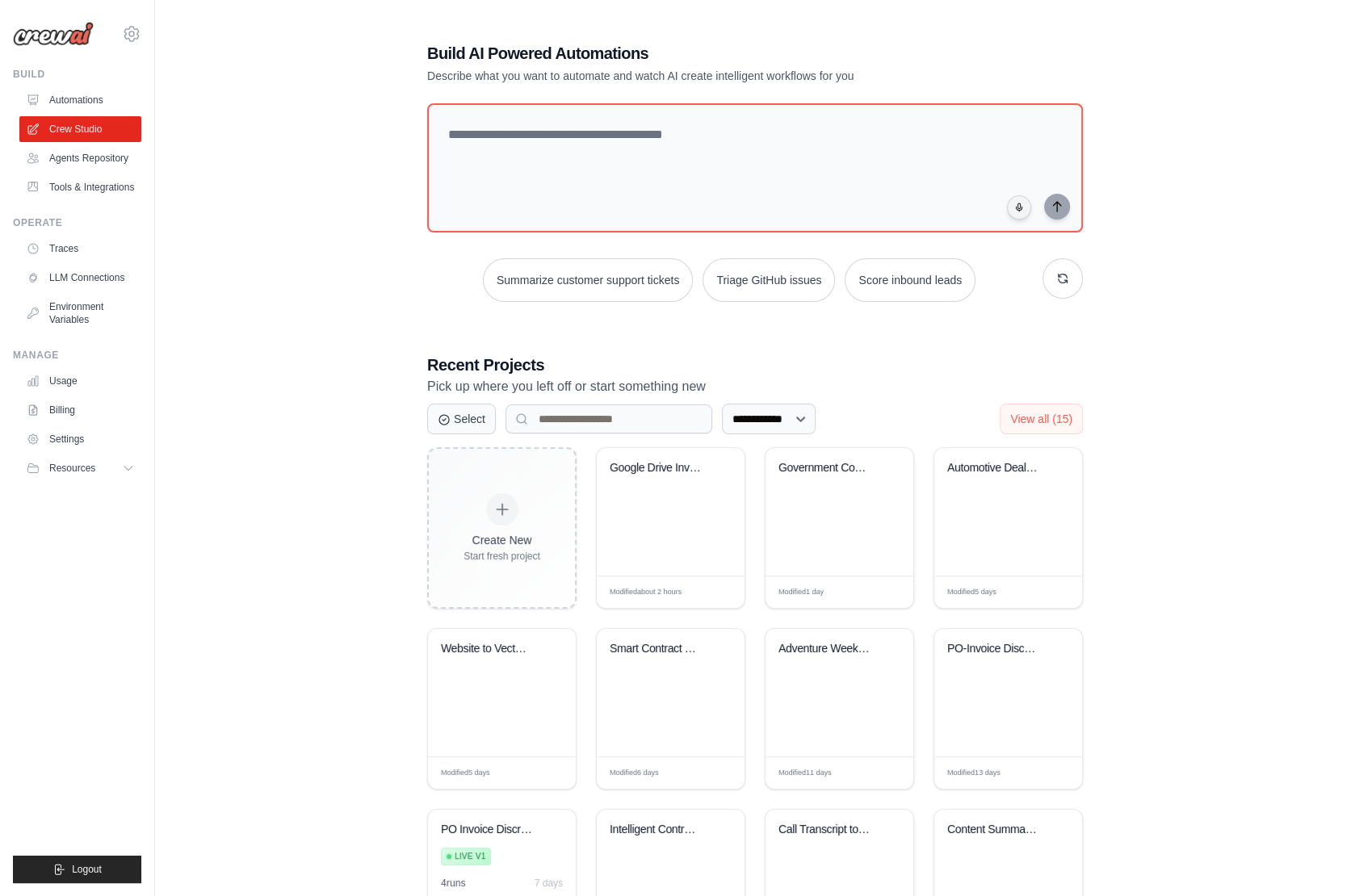
scroll to position [114, 0]
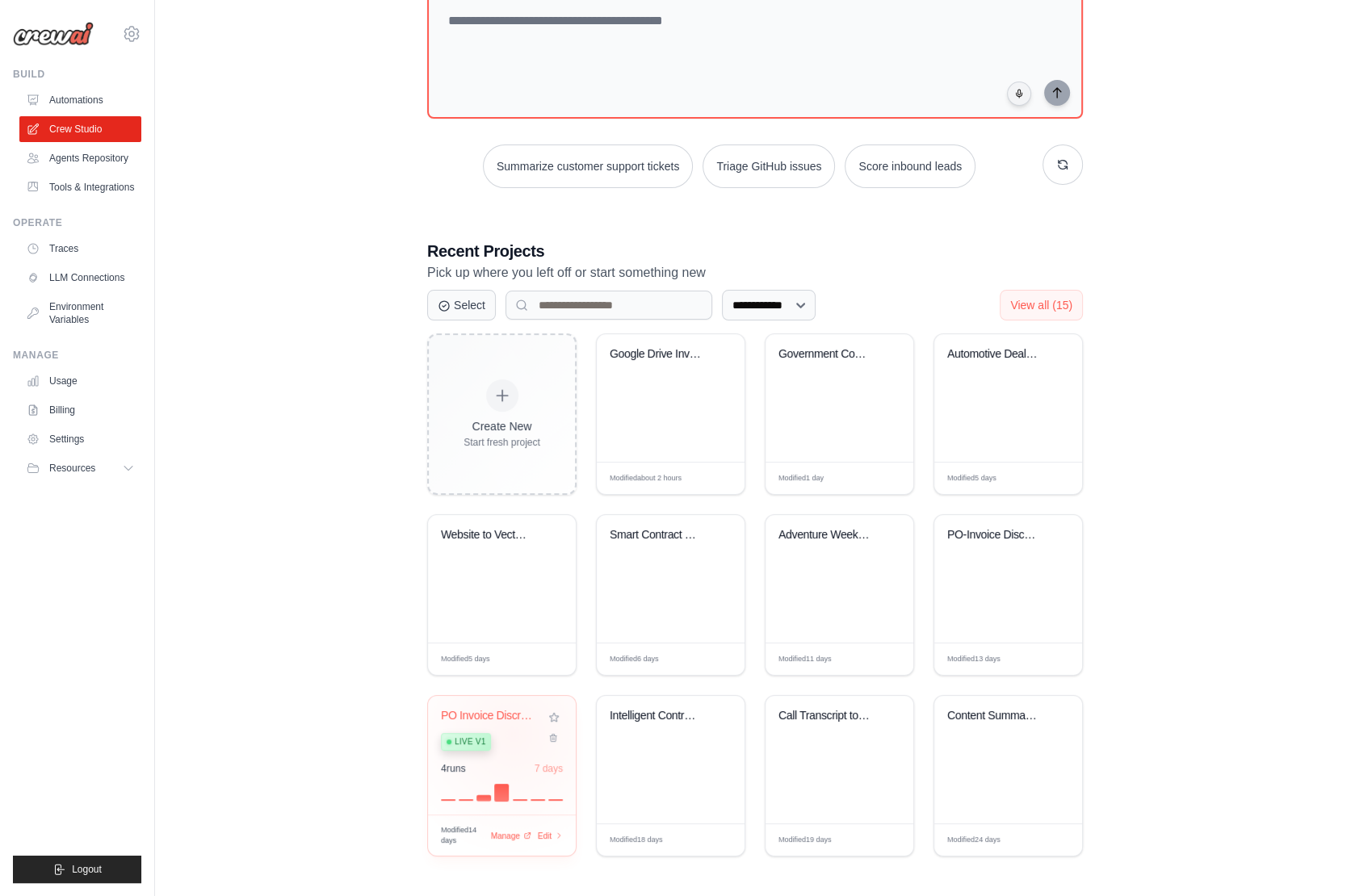
click at [513, 732] on div "Live v1" at bounding box center [489, 741] width 98 height 21
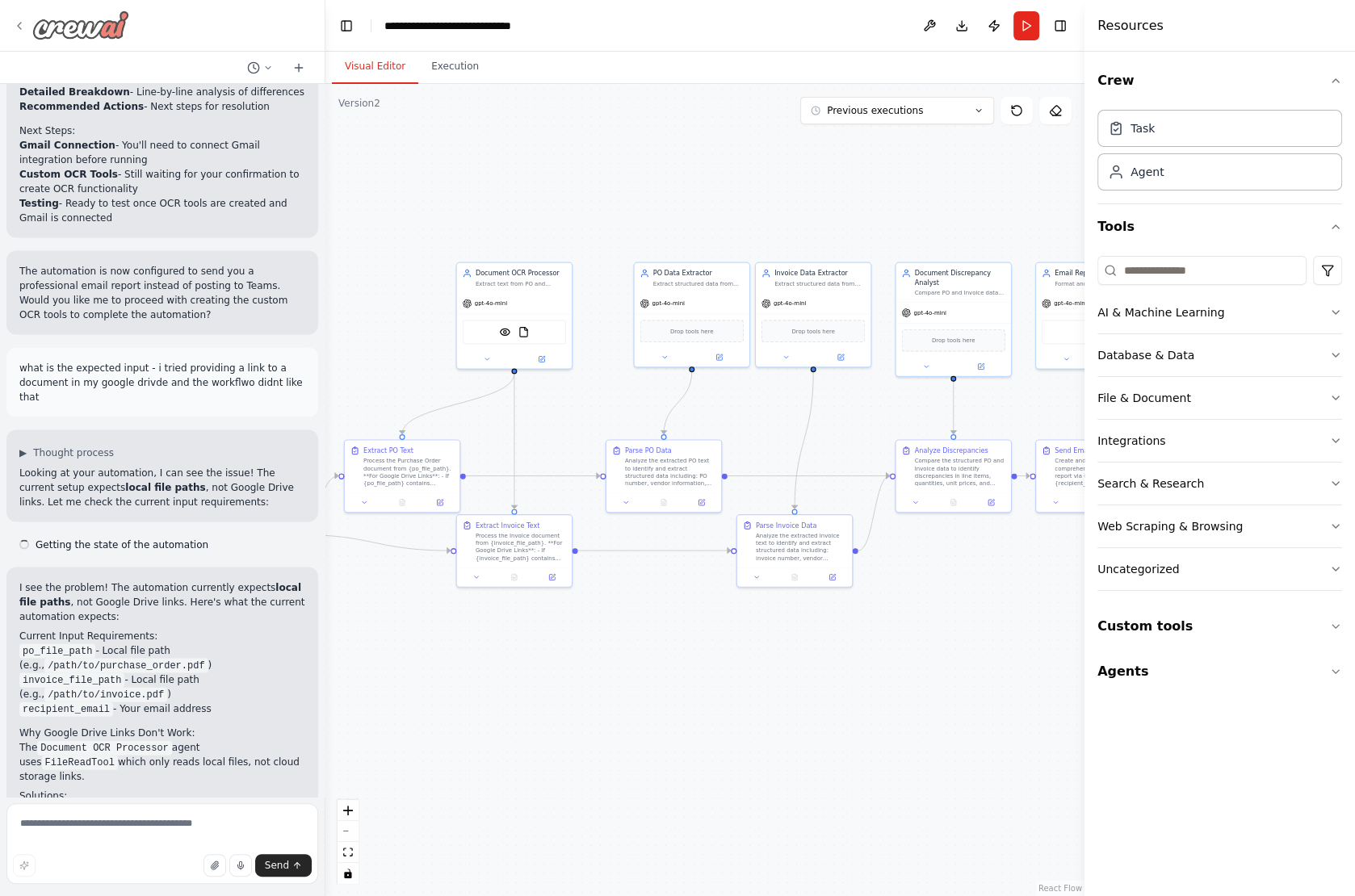
click at [21, 30] on icon at bounding box center [20, 26] width 13 height 13
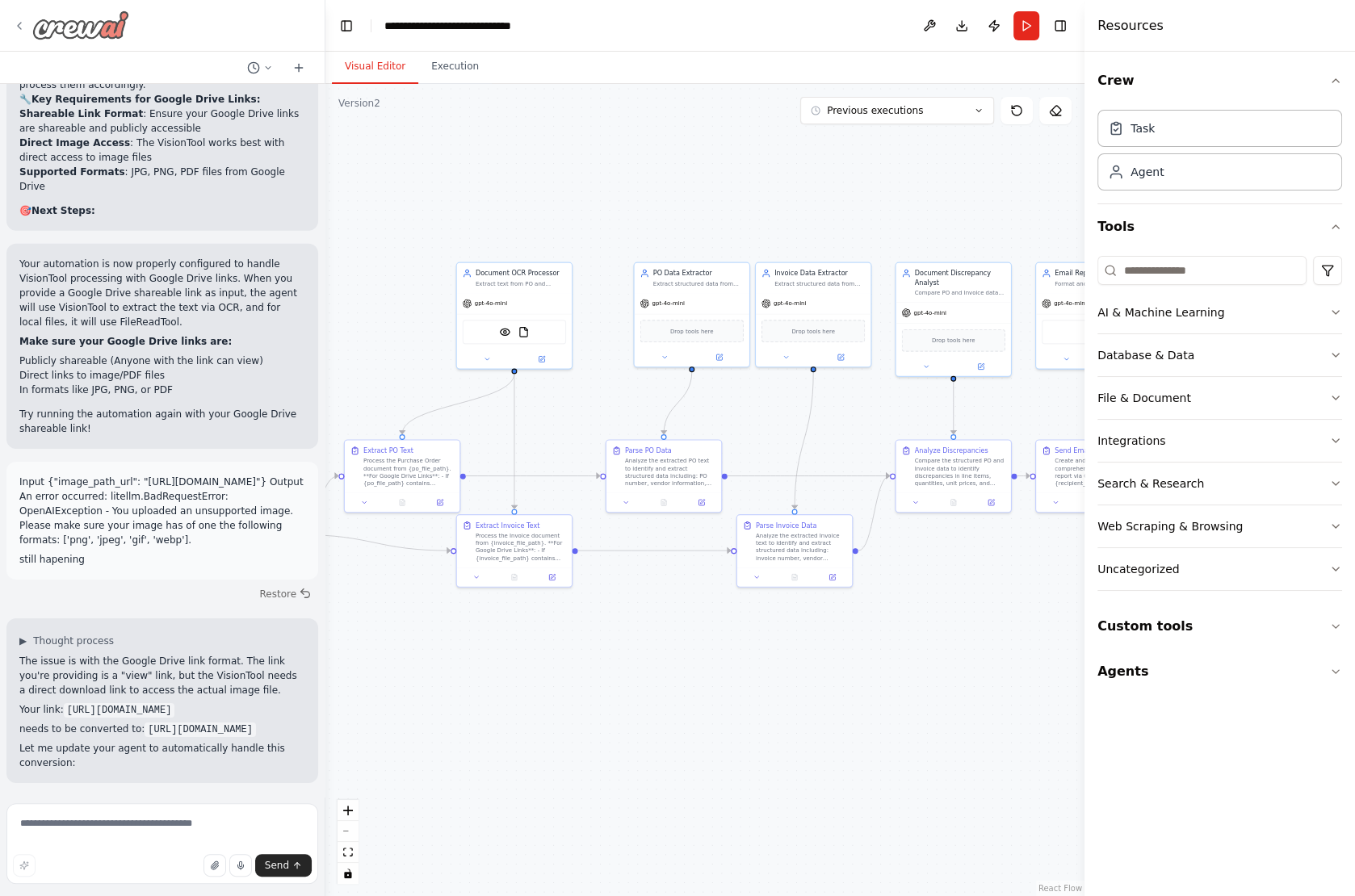
scroll to position [11924, 0]
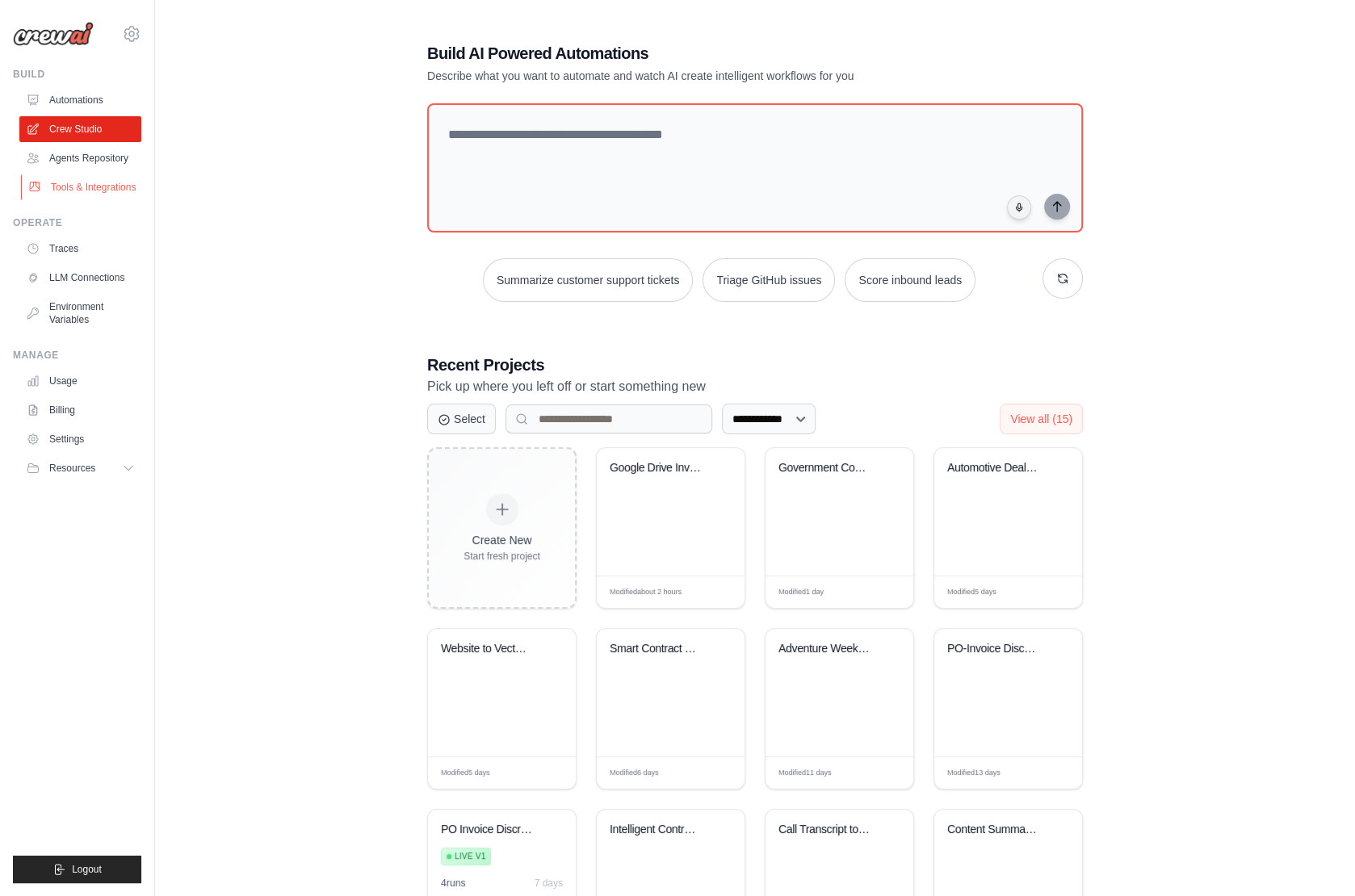
click at [103, 185] on link "Tools & Integrations" at bounding box center [82, 187] width 122 height 26
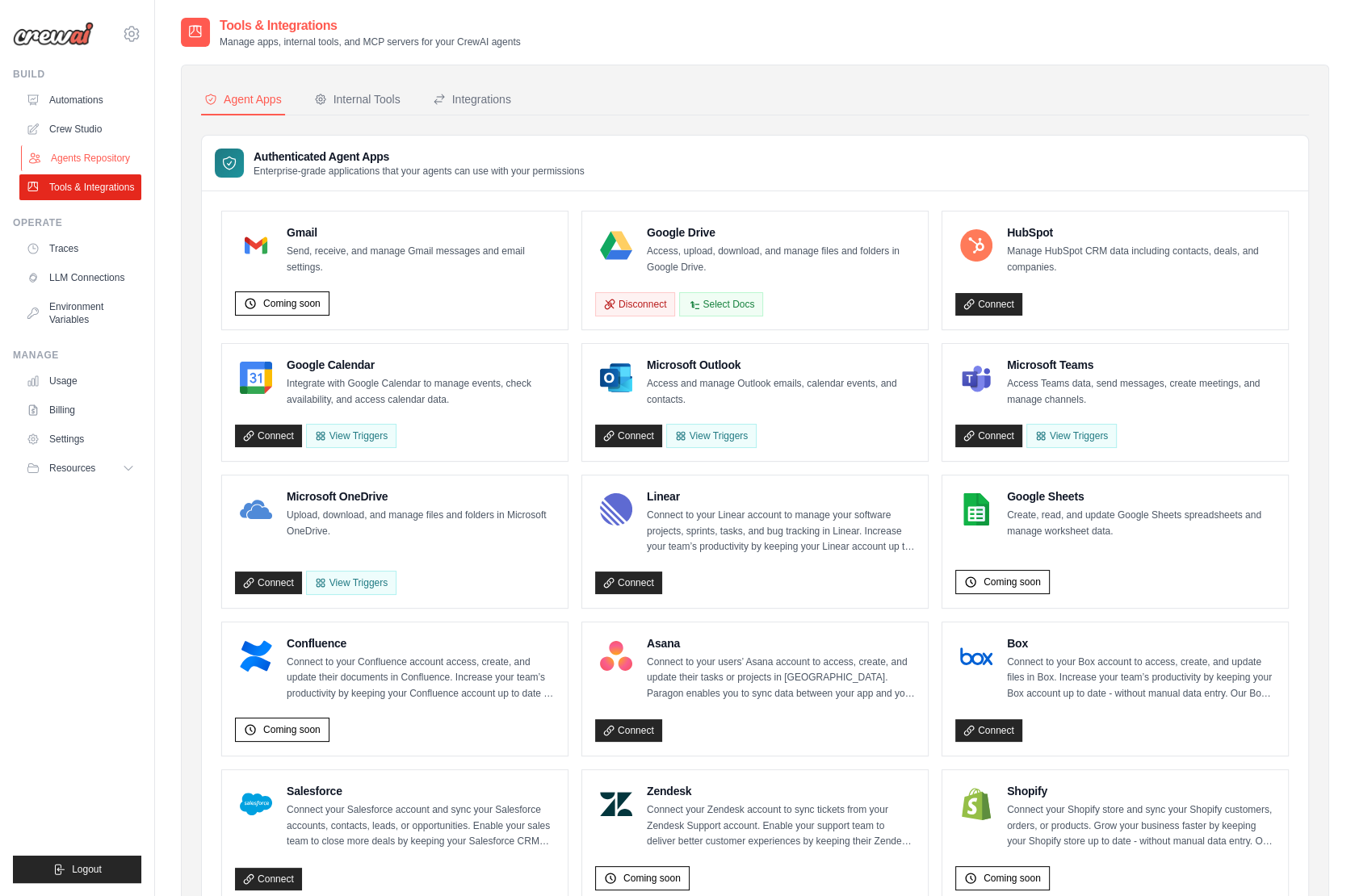
click at [87, 149] on link "Agents Repository" at bounding box center [82, 158] width 122 height 26
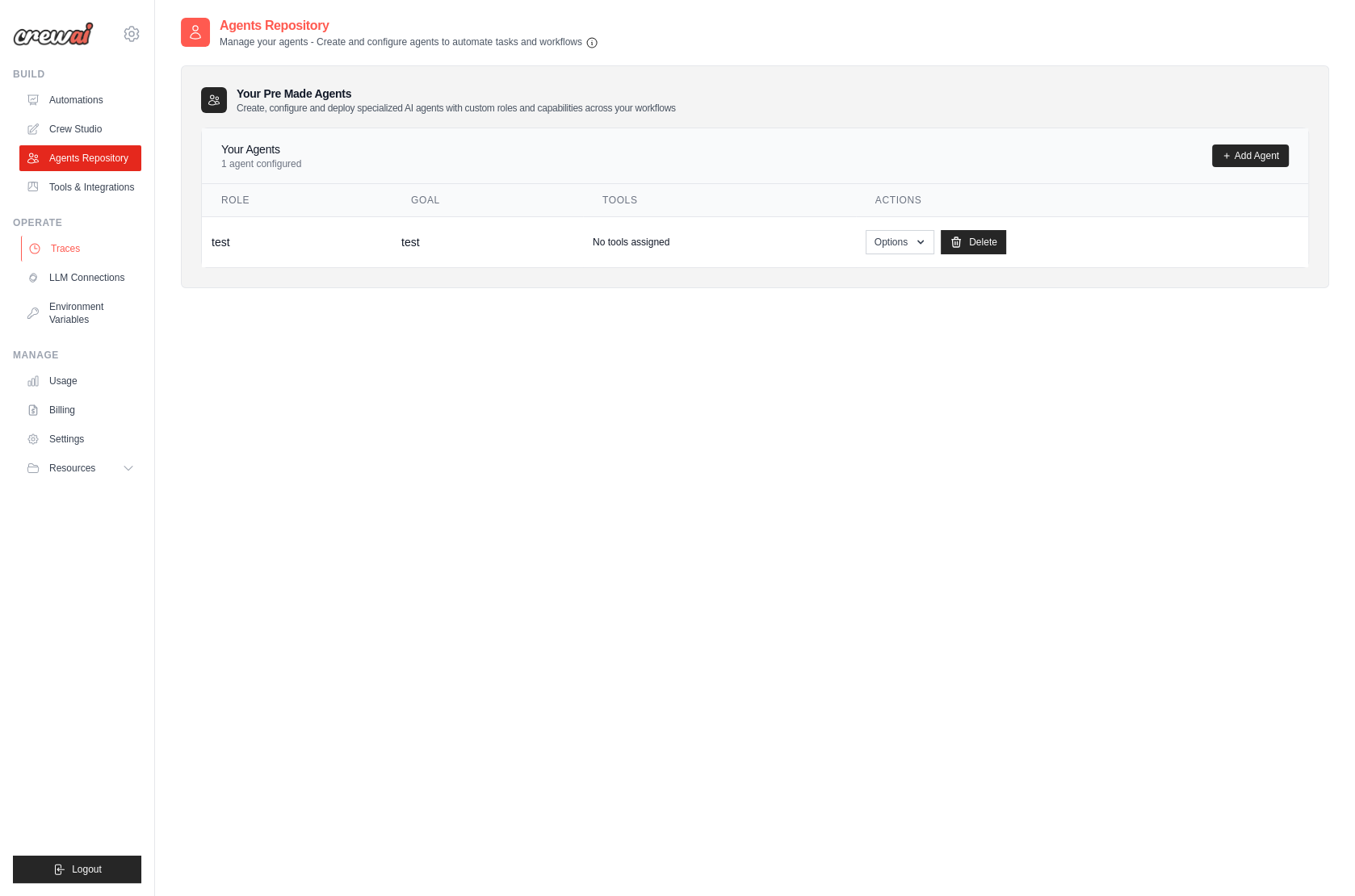
click at [78, 241] on link "Traces" at bounding box center [82, 248] width 122 height 26
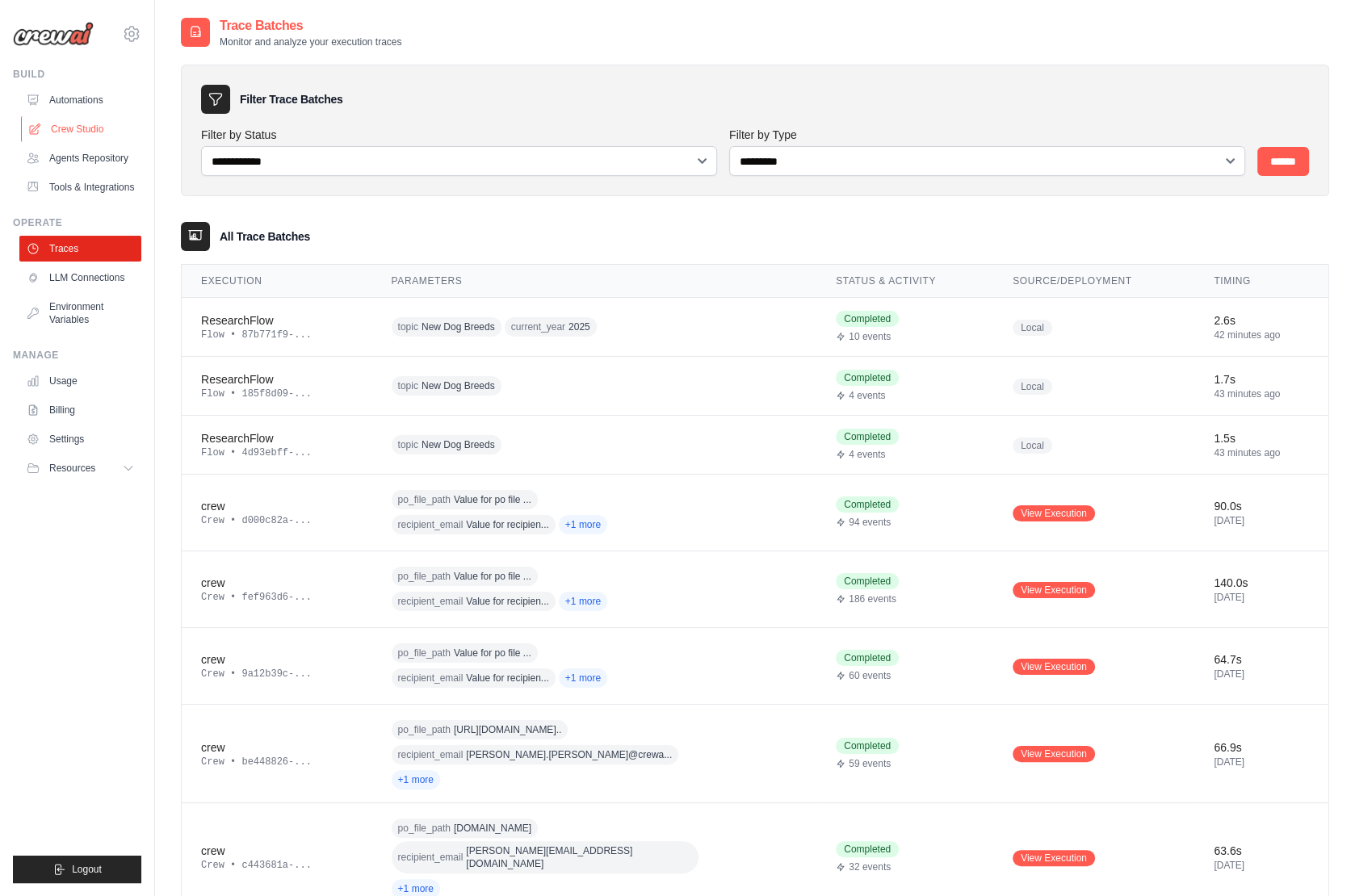
click at [98, 129] on link "Crew Studio" at bounding box center [82, 129] width 122 height 26
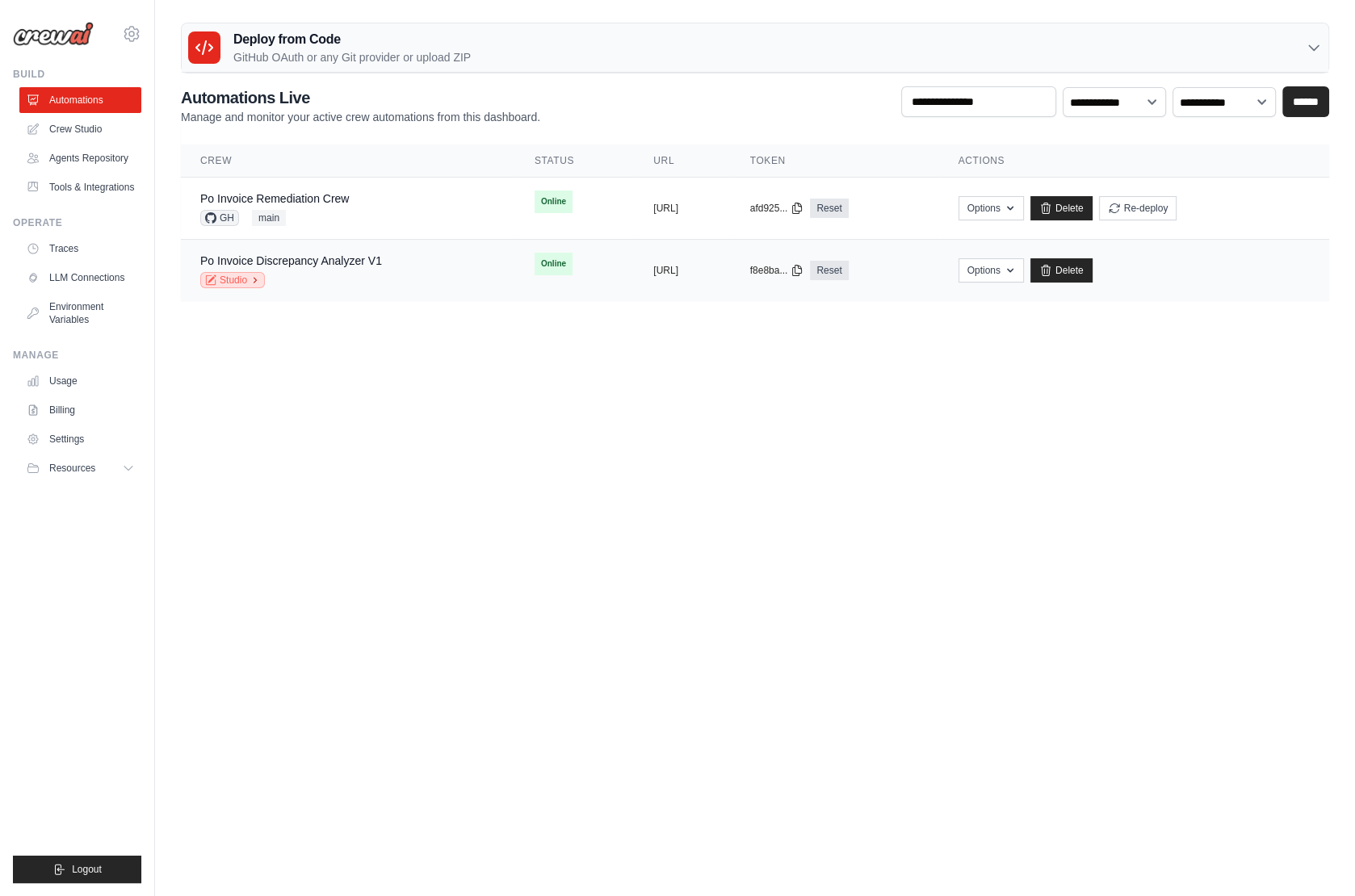
click at [248, 276] on link "Studio" at bounding box center [232, 280] width 64 height 17
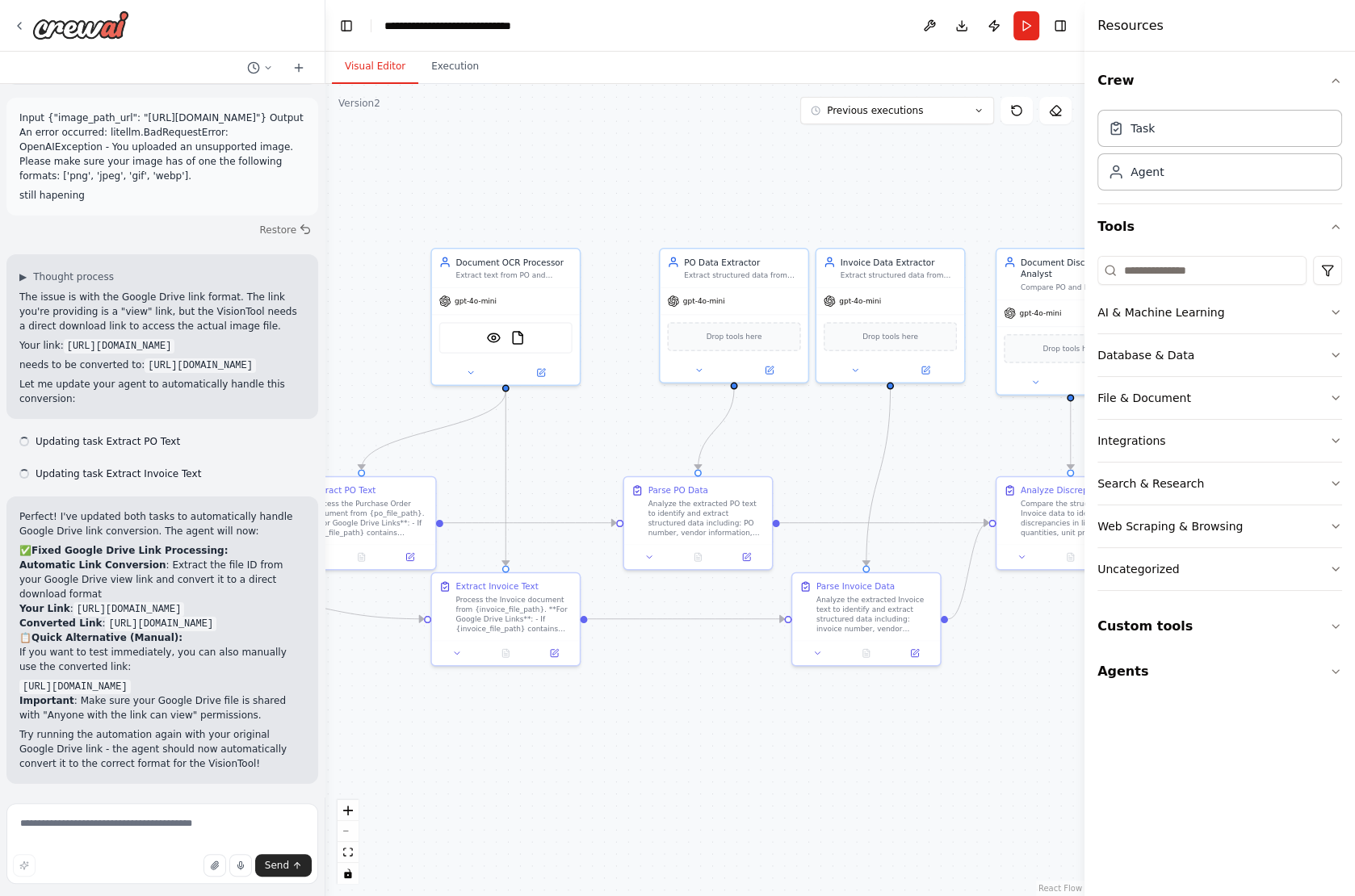
scroll to position [12054, 0]
click at [1028, 24] on button "Run" at bounding box center [1026, 26] width 26 height 29
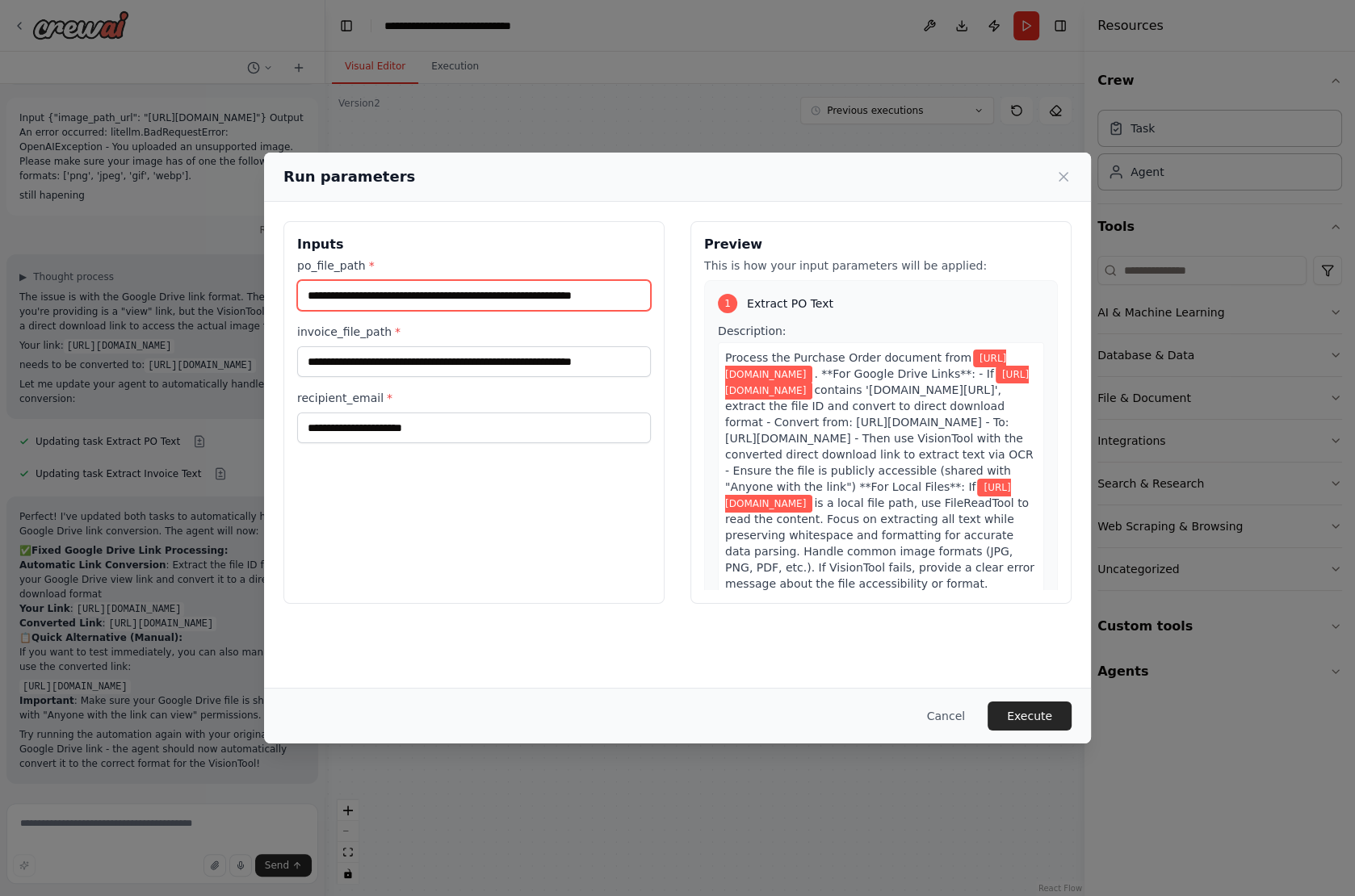
click at [407, 304] on input "**********" at bounding box center [474, 295] width 354 height 31
paste input "**********"
type input "**********"
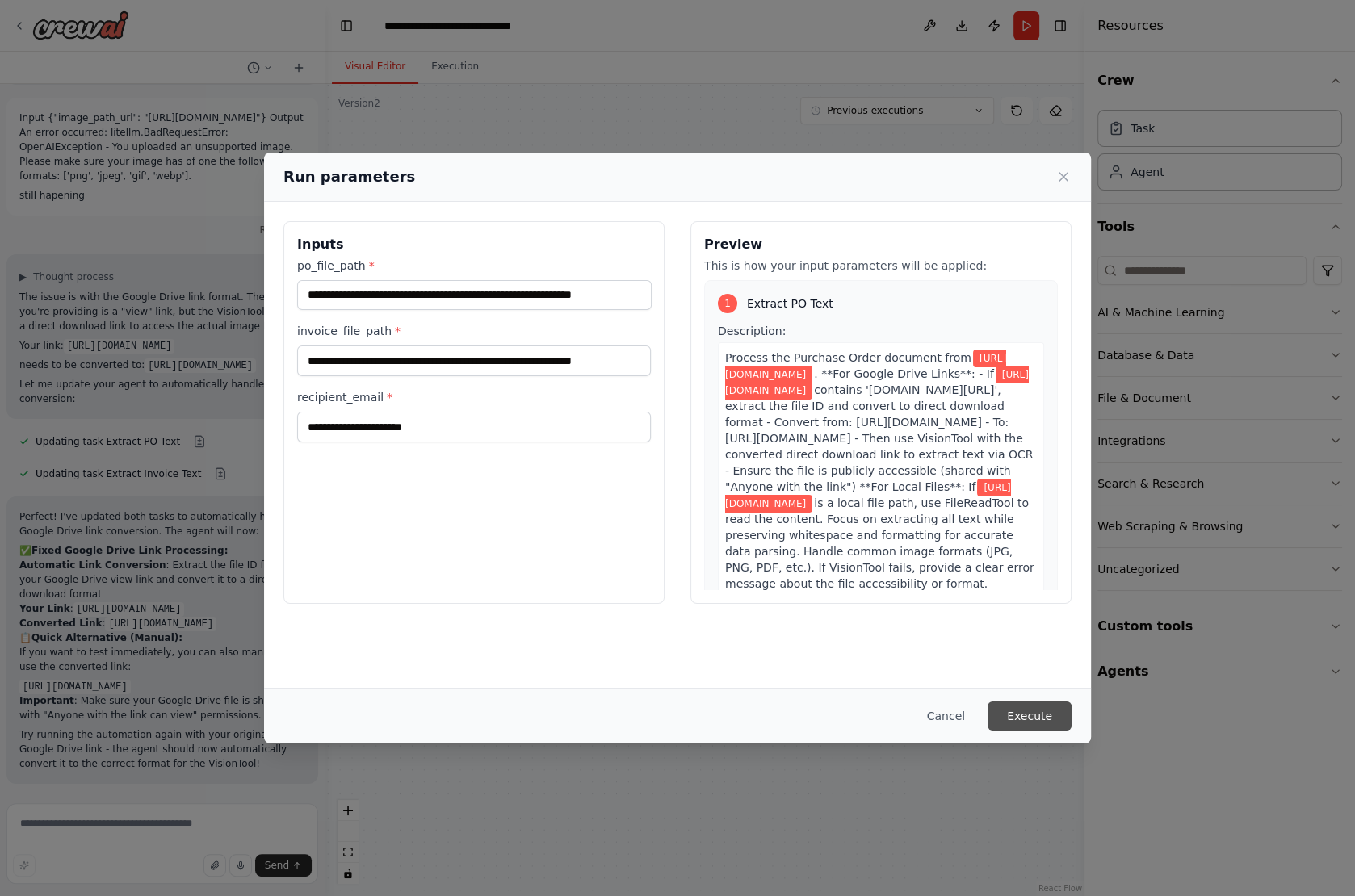
click at [1023, 712] on button "Execute" at bounding box center [1030, 716] width 84 height 29
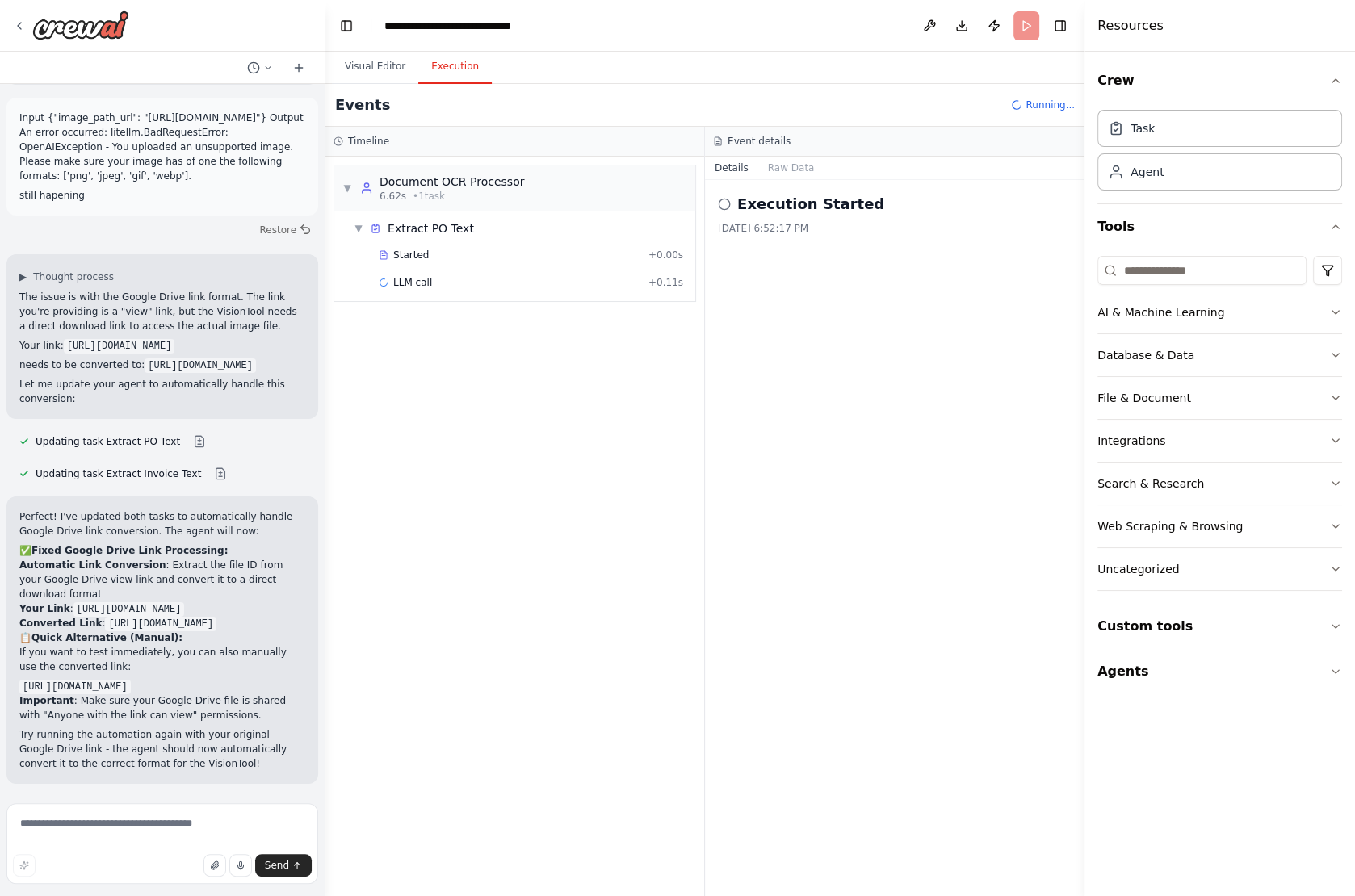
click at [470, 255] on div "Started" at bounding box center [510, 255] width 263 height 13
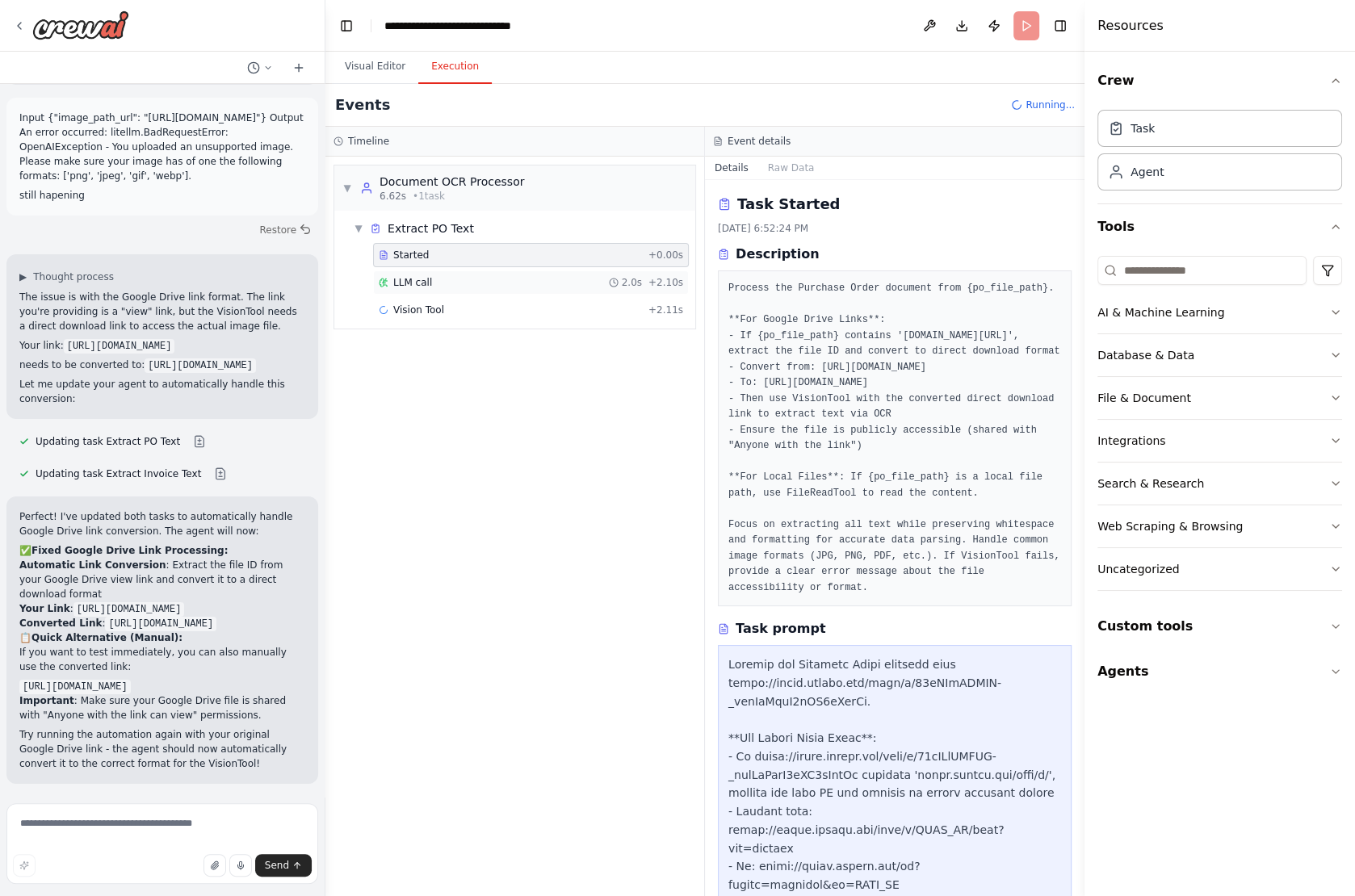
click at [460, 276] on div "LLM call 2.0s + 2.10s" at bounding box center [531, 283] width 304 height 13
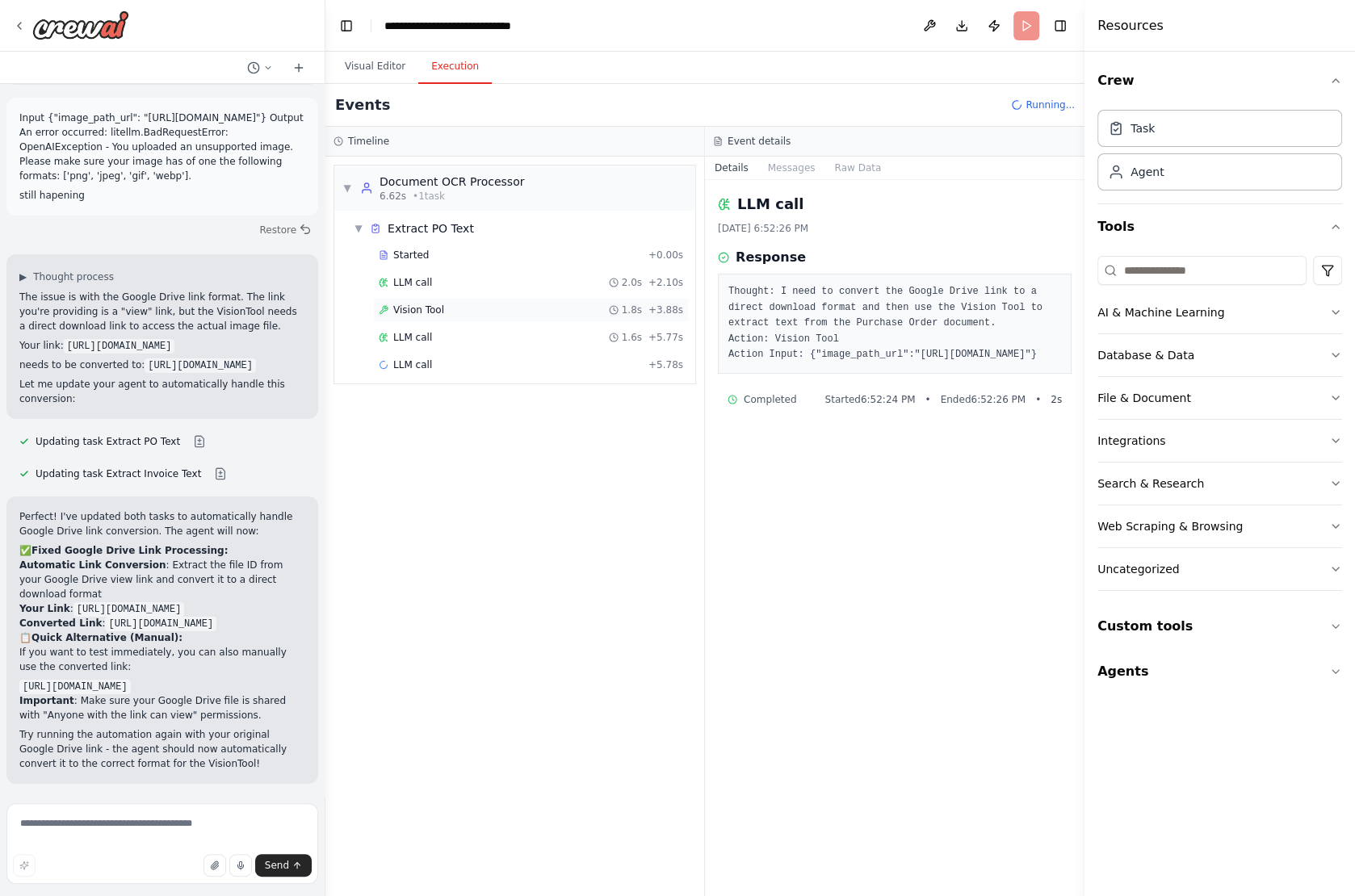
click at [451, 299] on div "Vision Tool 1.8s + 3.88s" at bounding box center [531, 309] width 316 height 24
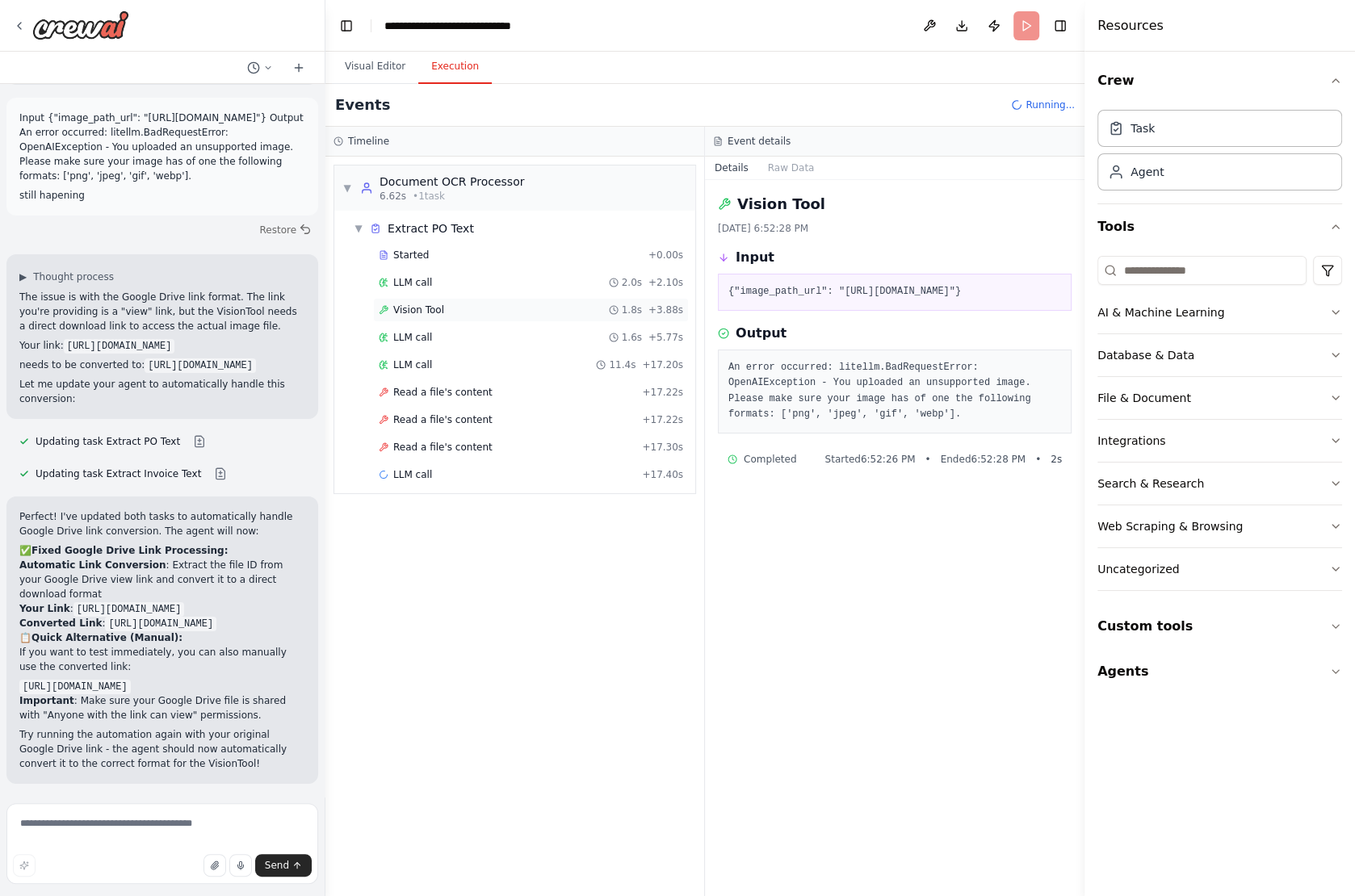
scroll to position [12055, 0]
click at [439, 331] on div "LLM call 1.6s + 5.77s" at bounding box center [531, 338] width 304 height 13
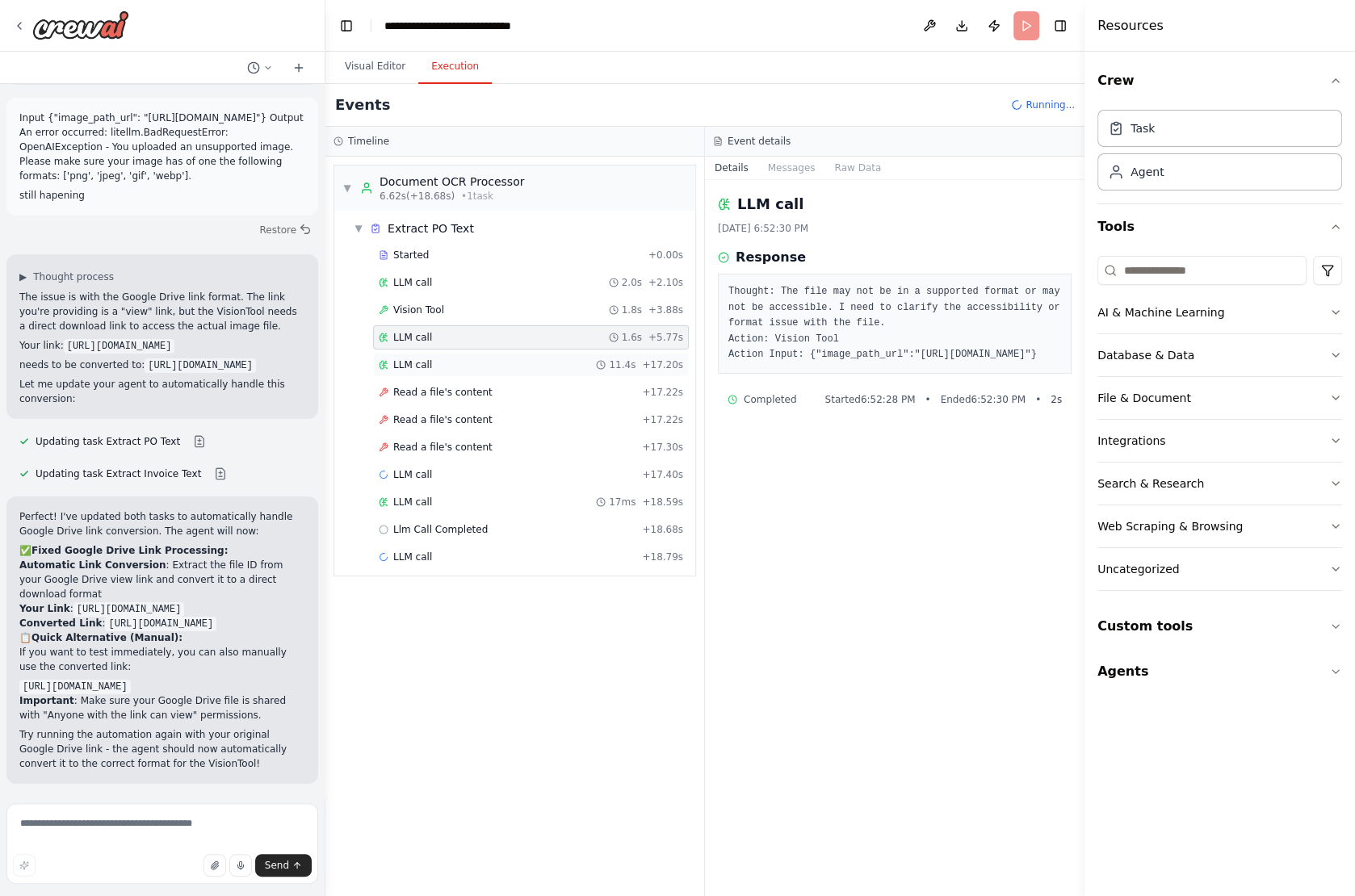
click at [437, 361] on div "LLM call 11.4s + 17.20s" at bounding box center [531, 365] width 304 height 13
click at [432, 395] on div "Read a file's content + 17.22s" at bounding box center [531, 392] width 316 height 24
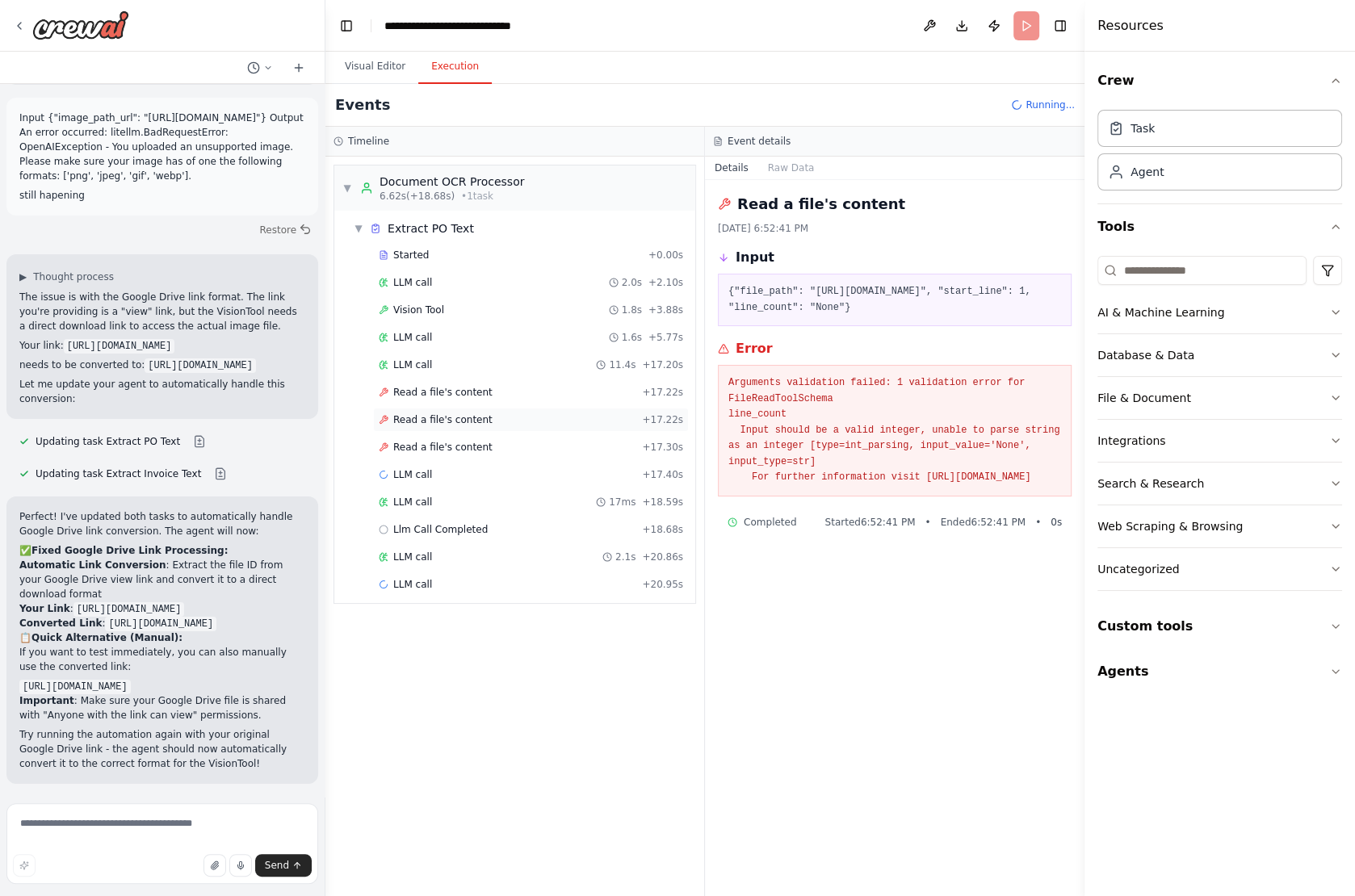
click at [436, 413] on span "Read a file's content" at bounding box center [443, 420] width 99 height 13
click at [437, 436] on div "Read a file's content + 17.30s" at bounding box center [531, 447] width 316 height 24
click at [431, 454] on div "Started + 0.00s LLM call 2.0s + 2.10s Vision Tool 1.8s + 3.88s LLM call 1.6s + …" at bounding box center [521, 422] width 348 height 357
click at [429, 479] on div "LLM call + 17.40s" at bounding box center [531, 474] width 316 height 24
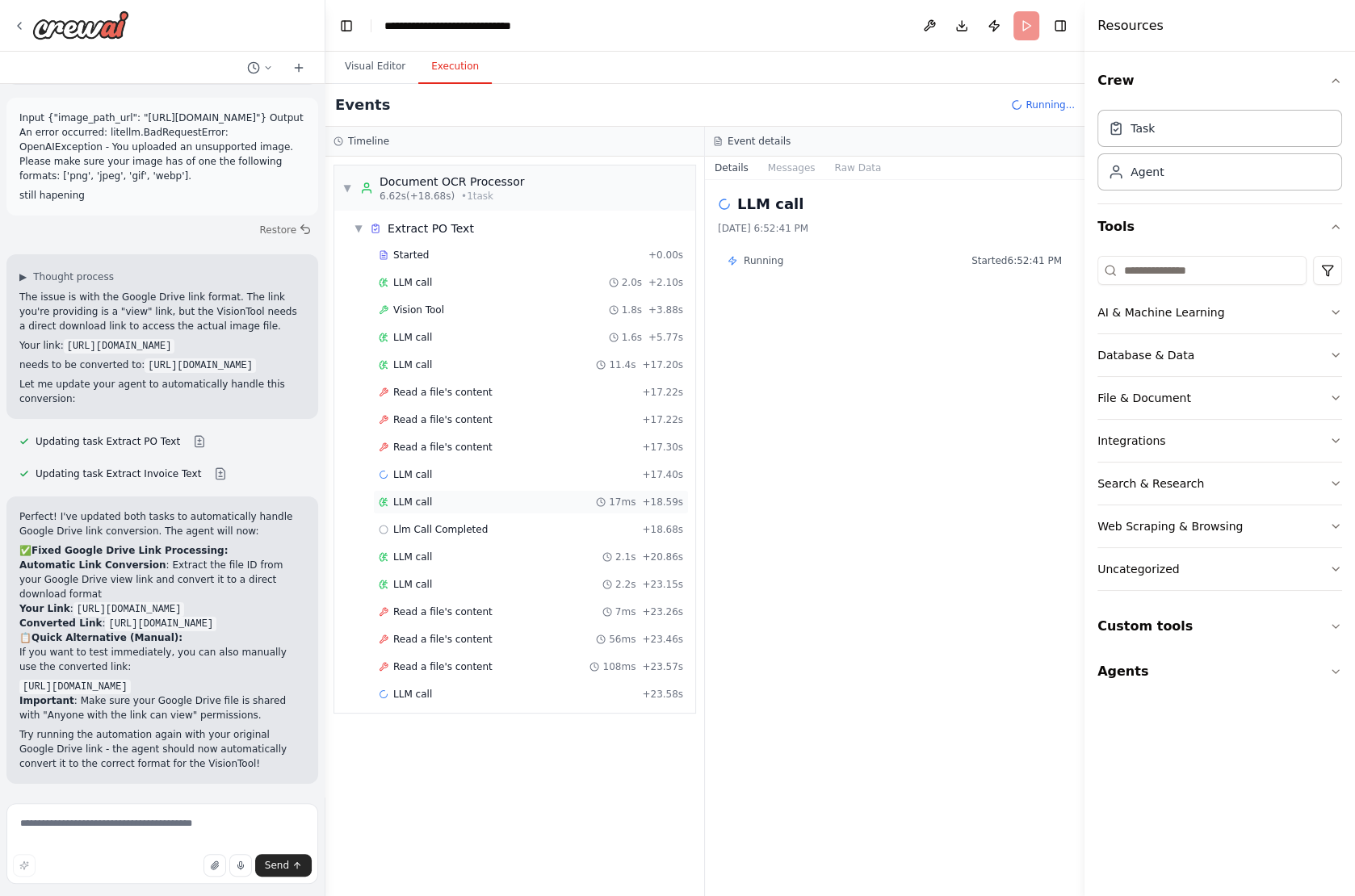
click at [427, 496] on span "LLM call" at bounding box center [413, 503] width 39 height 13
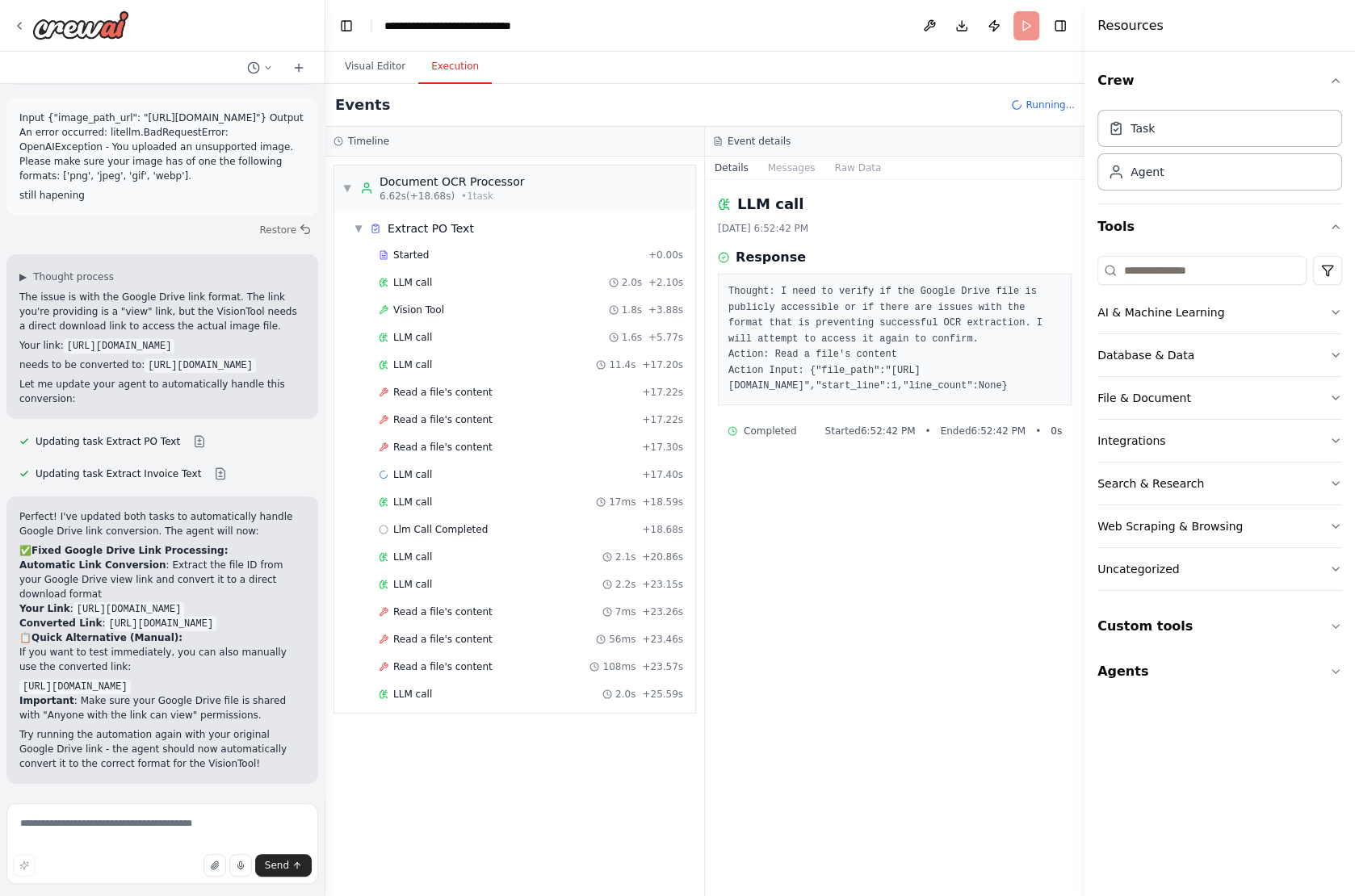
click at [428, 506] on div "Started + 0.00s LLM call 2.0s + 2.10s Vision Tool 1.8s + 3.88s LLM call 1.6s + …" at bounding box center [521, 476] width 348 height 467
click at [429, 527] on div "Llm Call Completed + 18.68s" at bounding box center [531, 529] width 316 height 24
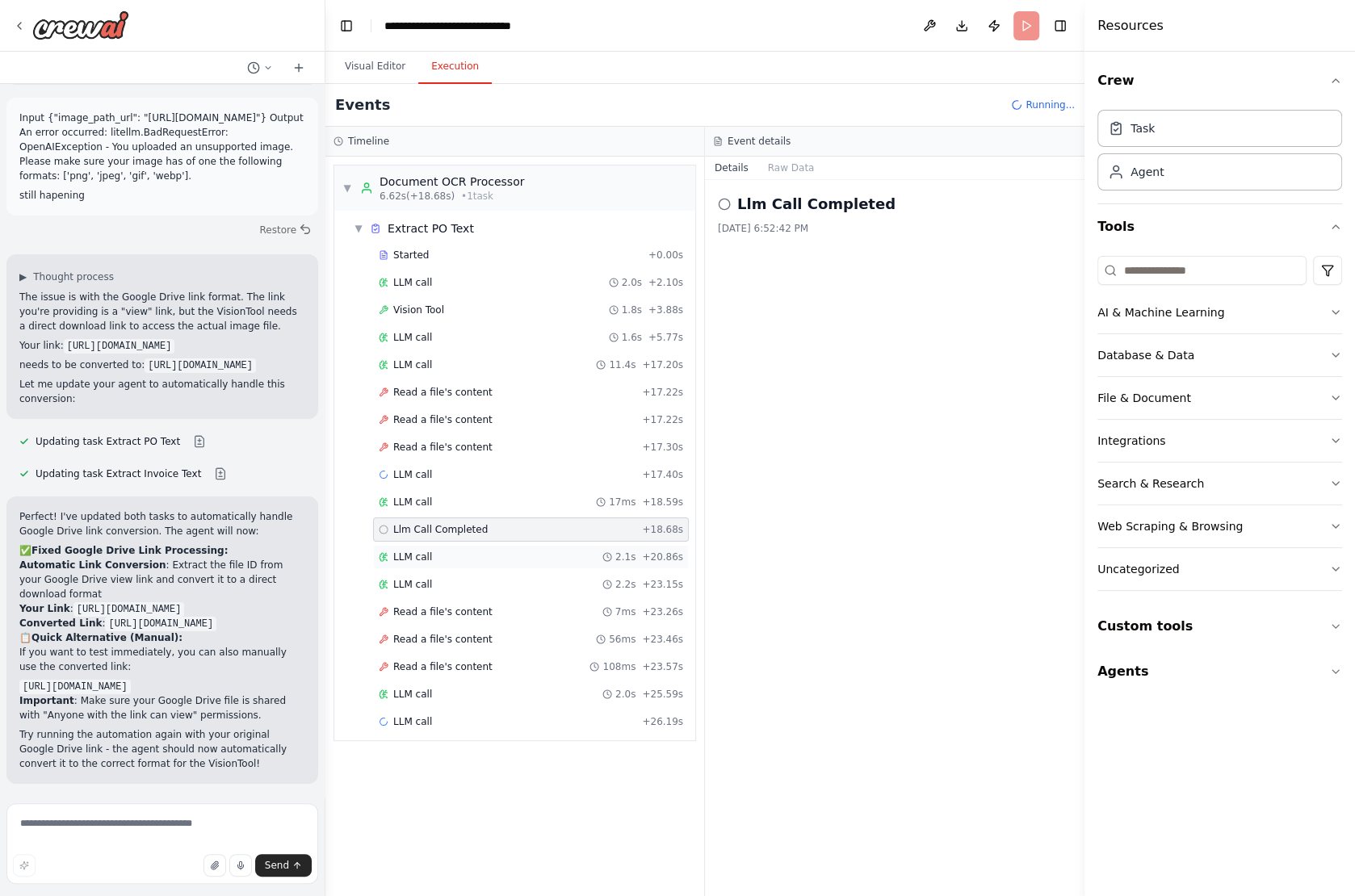
click at [425, 554] on span "LLM call" at bounding box center [413, 557] width 39 height 13
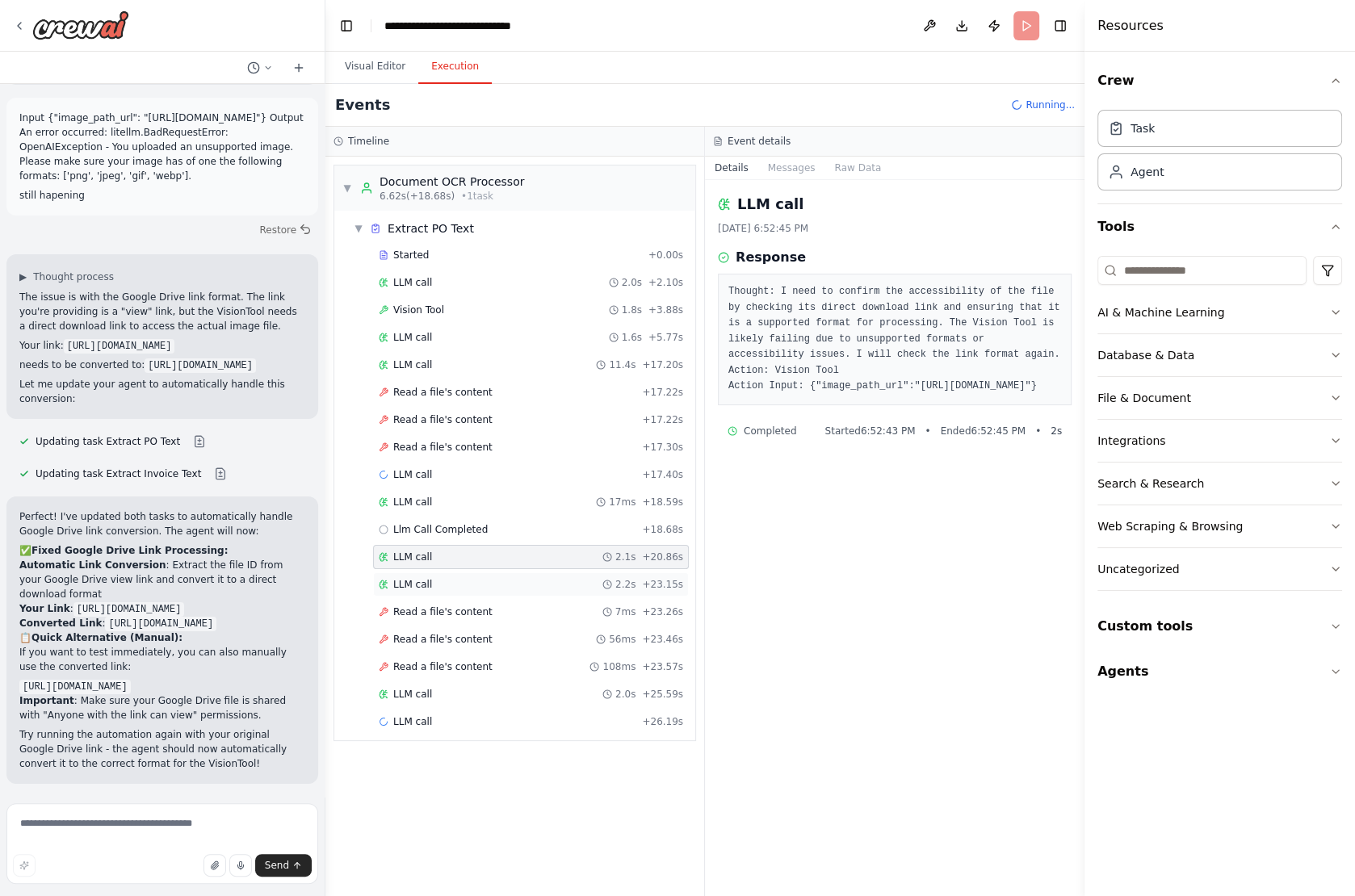
click at [424, 578] on span "LLM call" at bounding box center [413, 584] width 39 height 13
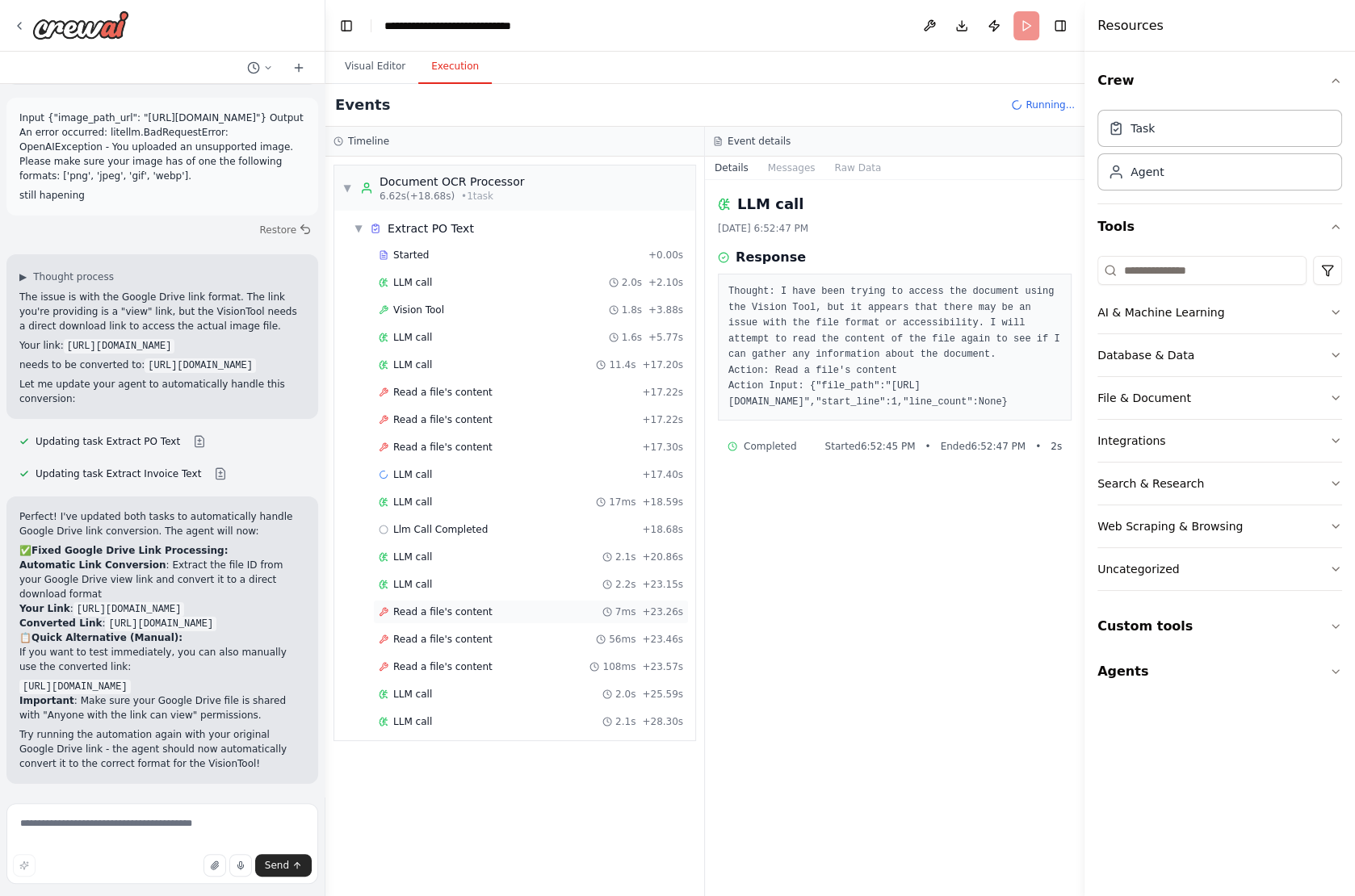
click at [432, 606] on span "Read a file's content" at bounding box center [443, 612] width 99 height 13
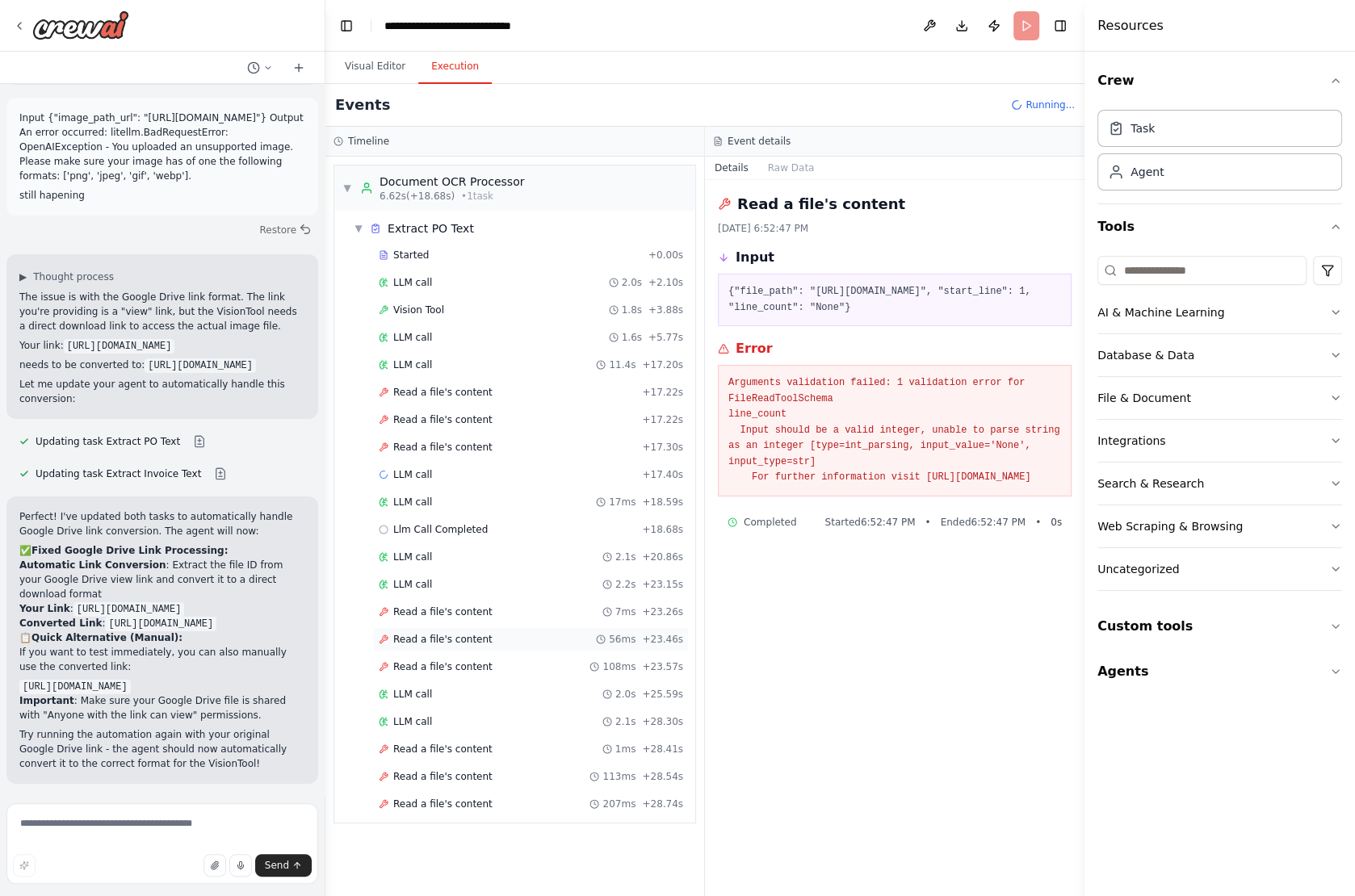
click at [431, 633] on span "Read a file's content" at bounding box center [443, 640] width 99 height 13
click at [430, 664] on div "Read a file's content 108ms + 23.57s" at bounding box center [531, 666] width 316 height 24
click at [430, 688] on span "LLM call" at bounding box center [413, 694] width 39 height 13
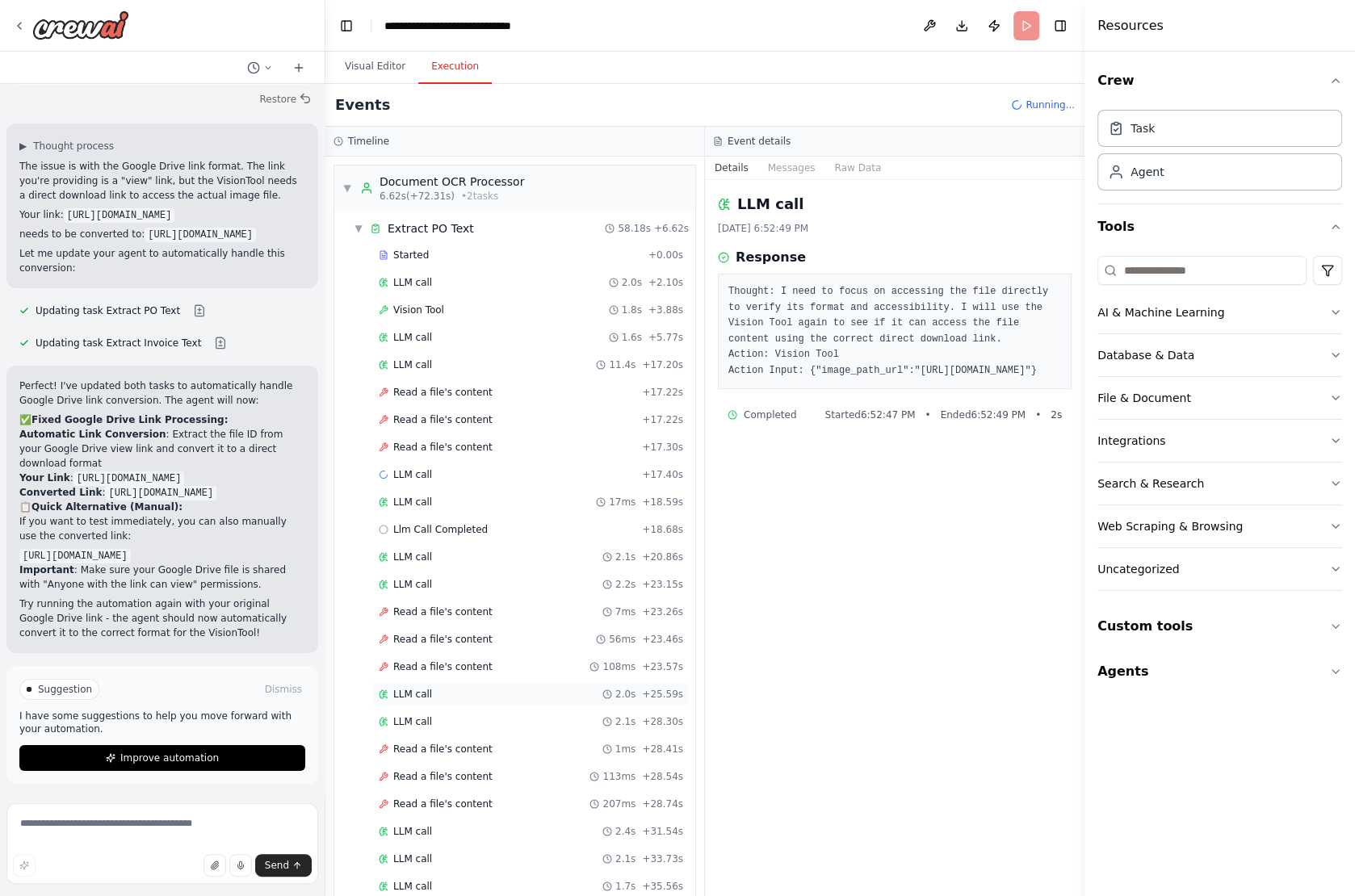
scroll to position [12185, 0]
click at [21, 26] on icon at bounding box center [20, 26] width 13 height 13
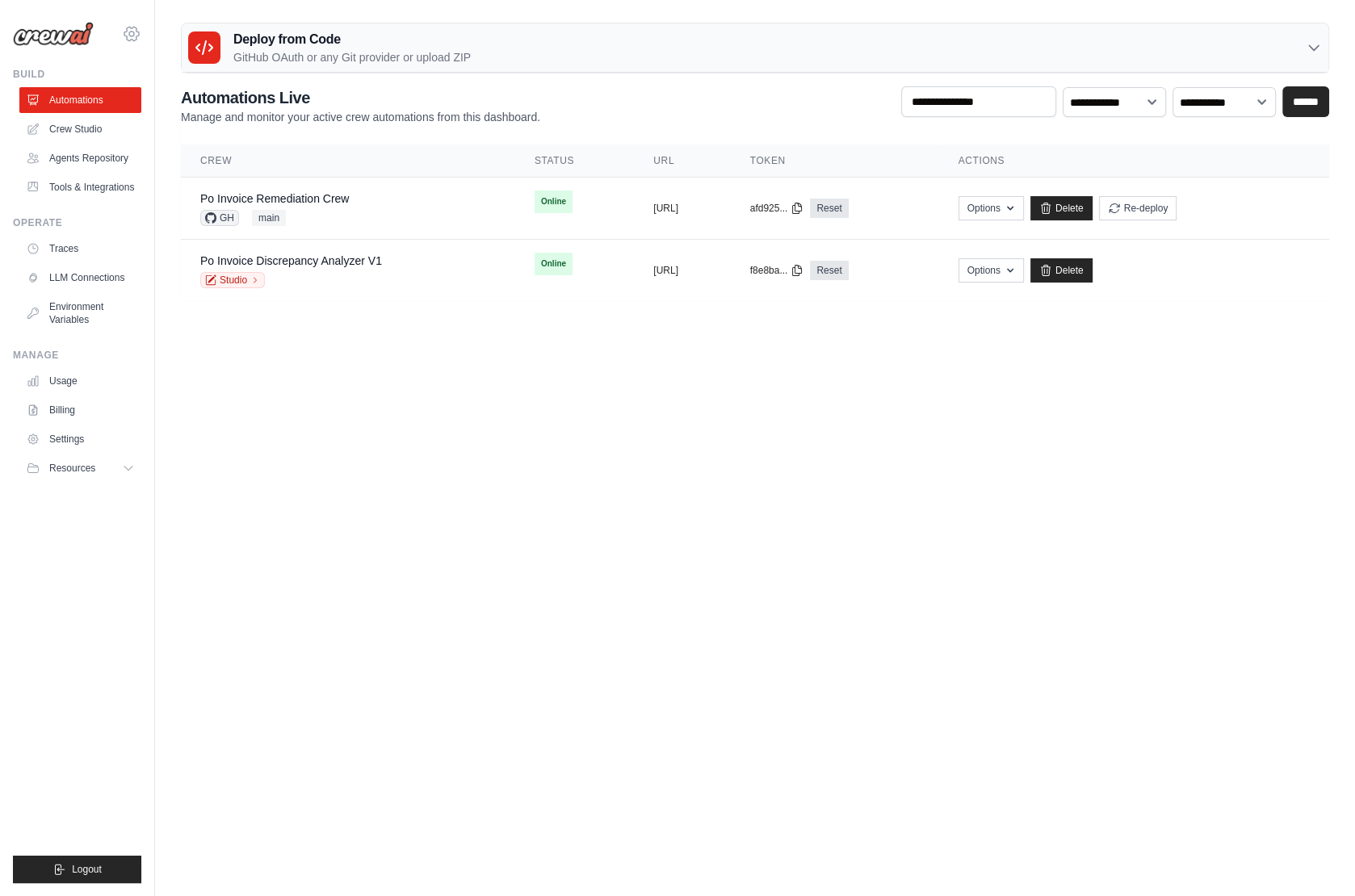
click at [131, 36] on icon at bounding box center [131, 34] width 5 height 5
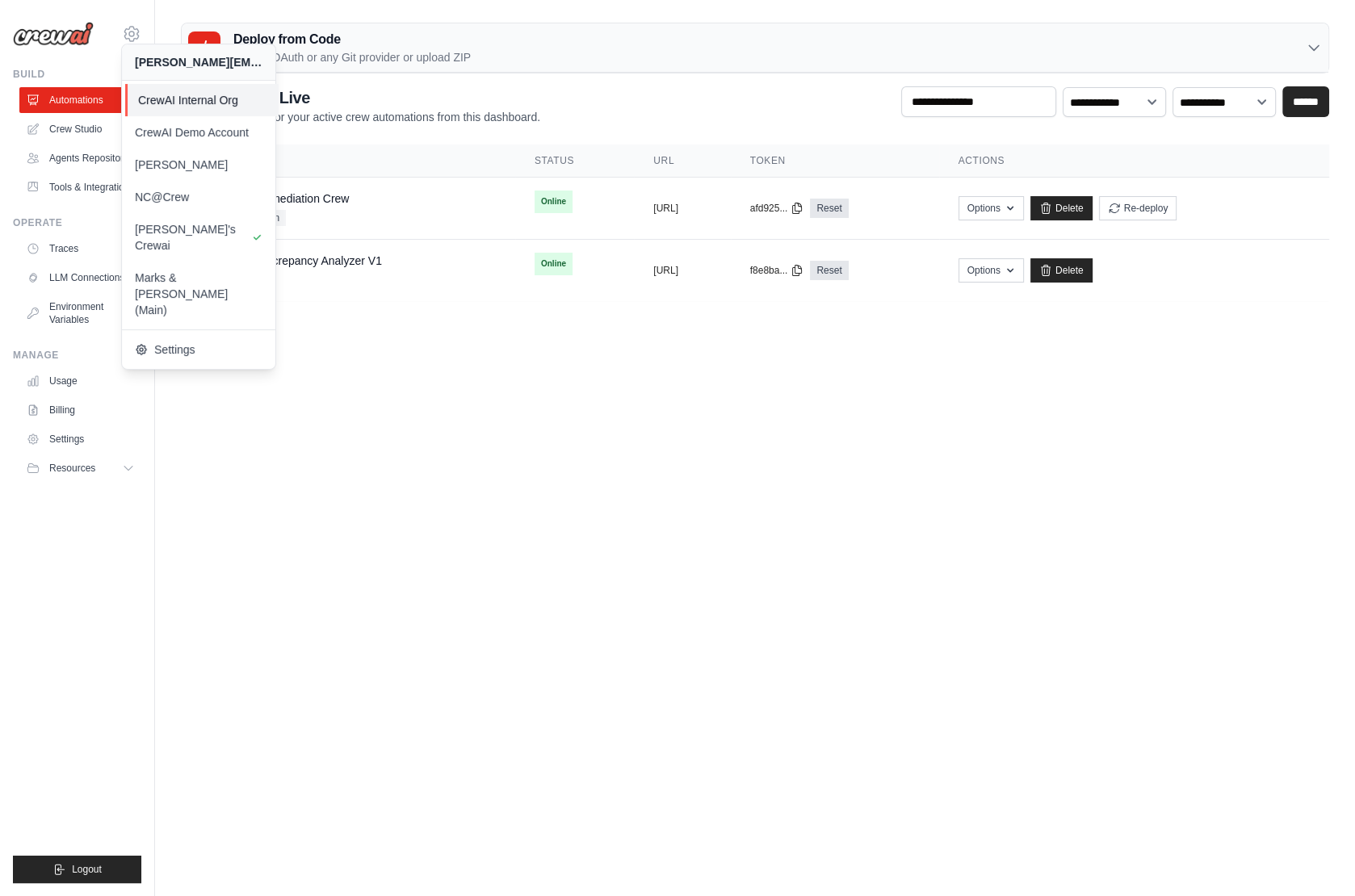
click at [214, 106] on span "CrewAI Internal Org" at bounding box center [202, 100] width 127 height 17
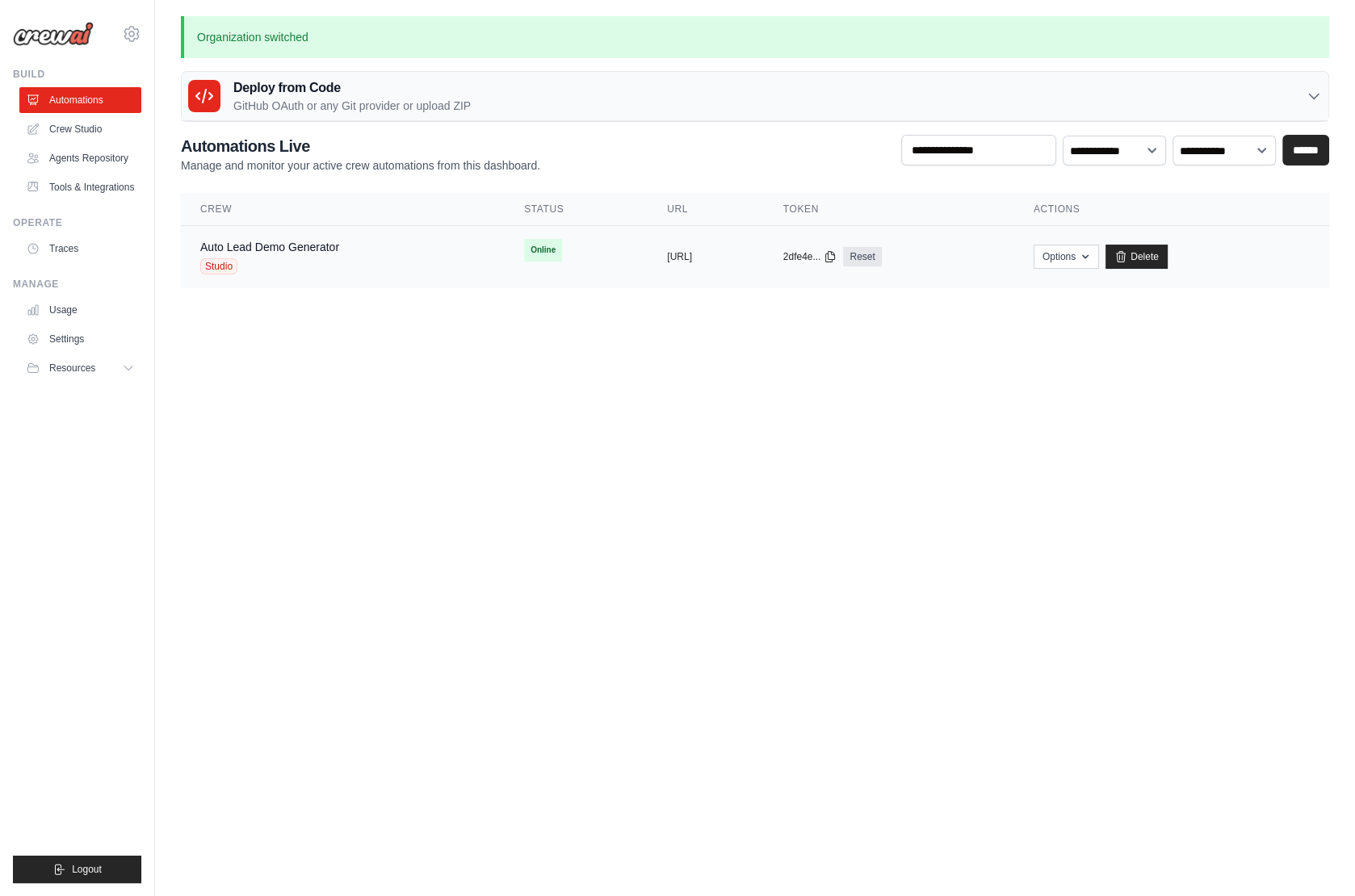
click at [277, 263] on div "Studio" at bounding box center [270, 267] width 139 height 17
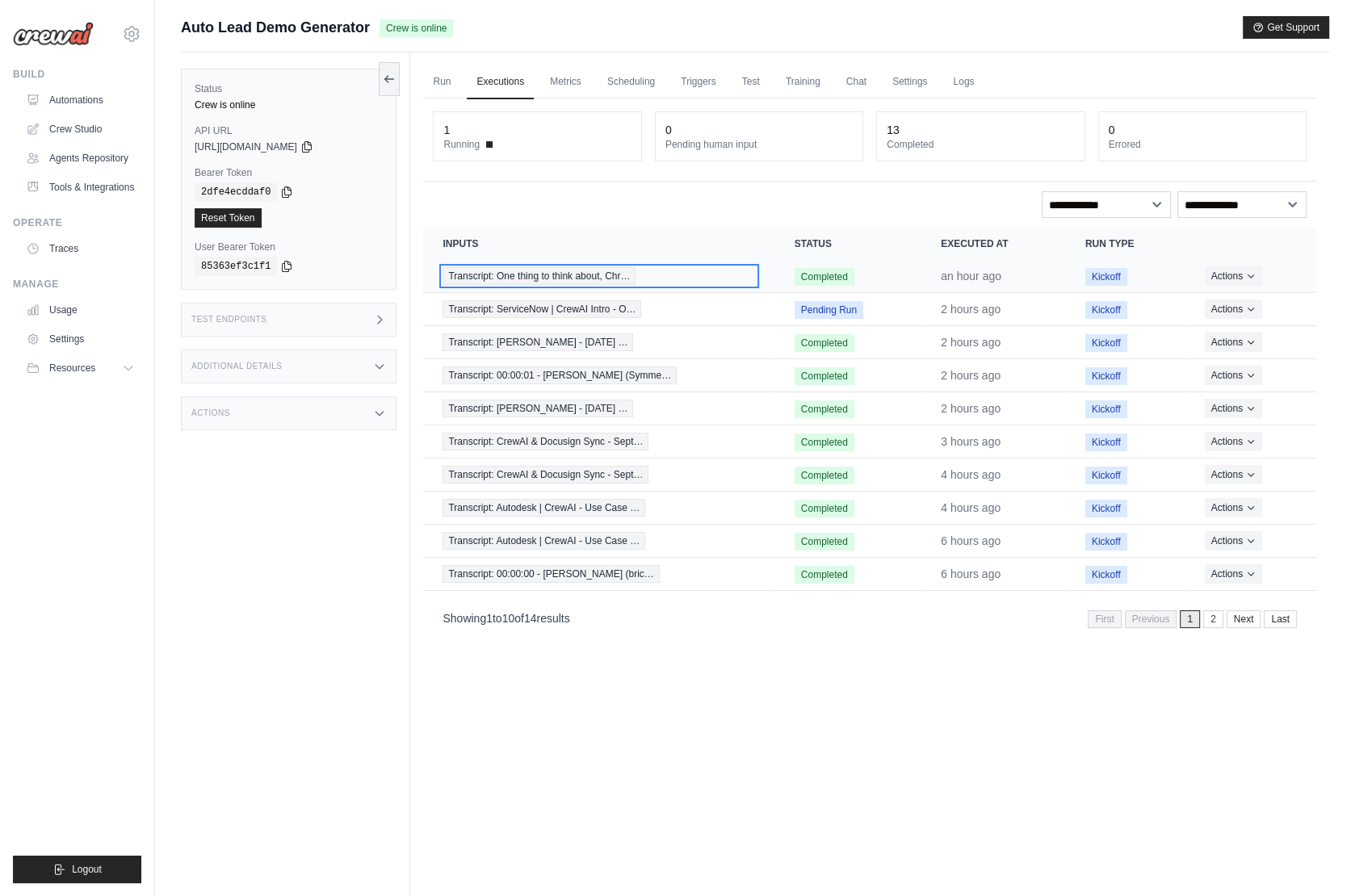
click at [690, 279] on div "Transcript: One thing to think about, Chr…" at bounding box center [599, 275] width 313 height 17
click at [775, 284] on td "Completed" at bounding box center [848, 277] width 146 height 33
click at [758, 271] on td "Transcript: One thing to think about, Chr…" at bounding box center [599, 277] width 351 height 33
click at [861, 269] on td "Completed" at bounding box center [848, 277] width 146 height 33
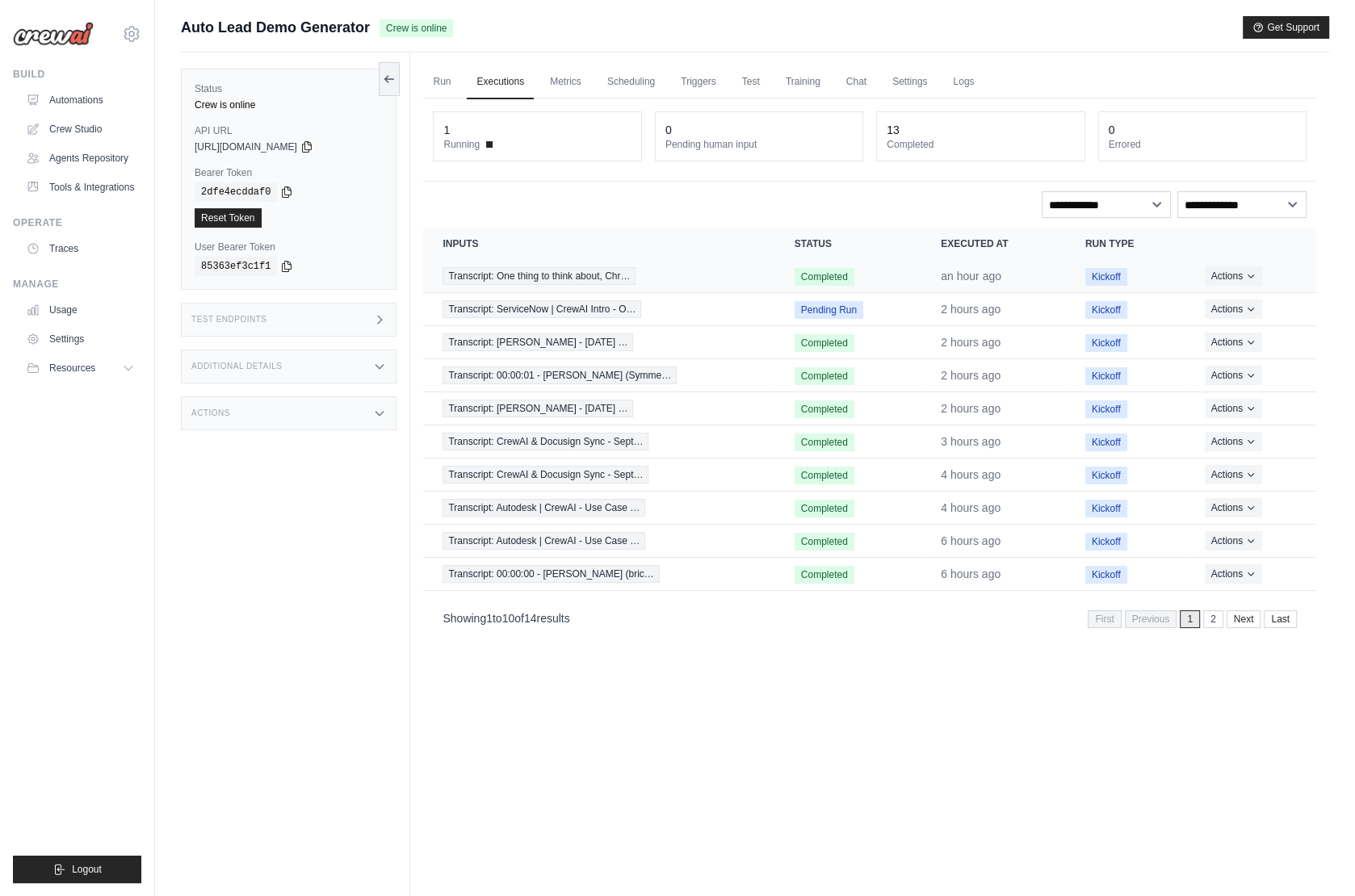
click at [861, 269] on td "Completed" at bounding box center [848, 277] width 146 height 33
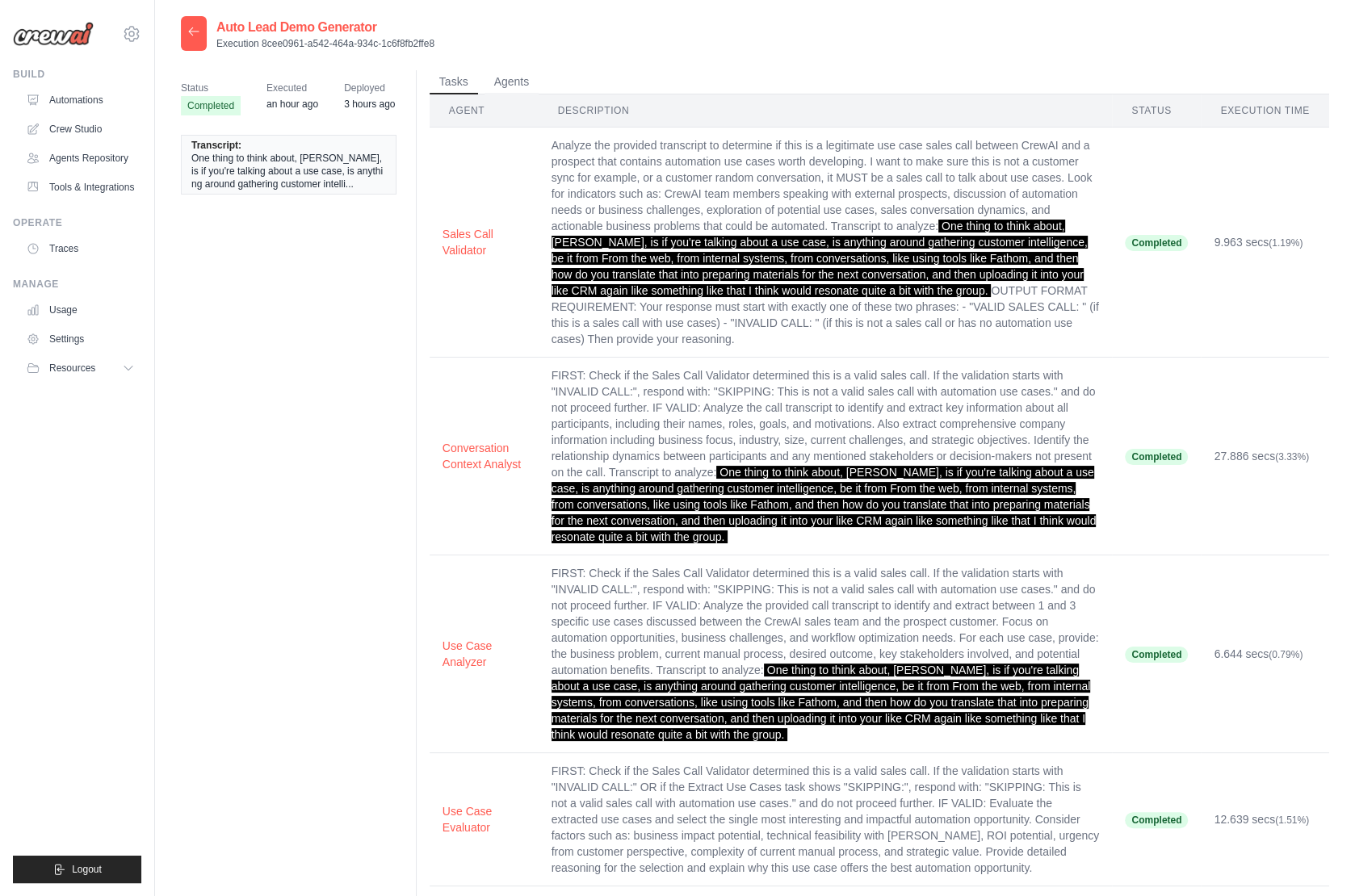
click at [192, 28] on icon at bounding box center [194, 31] width 13 height 13
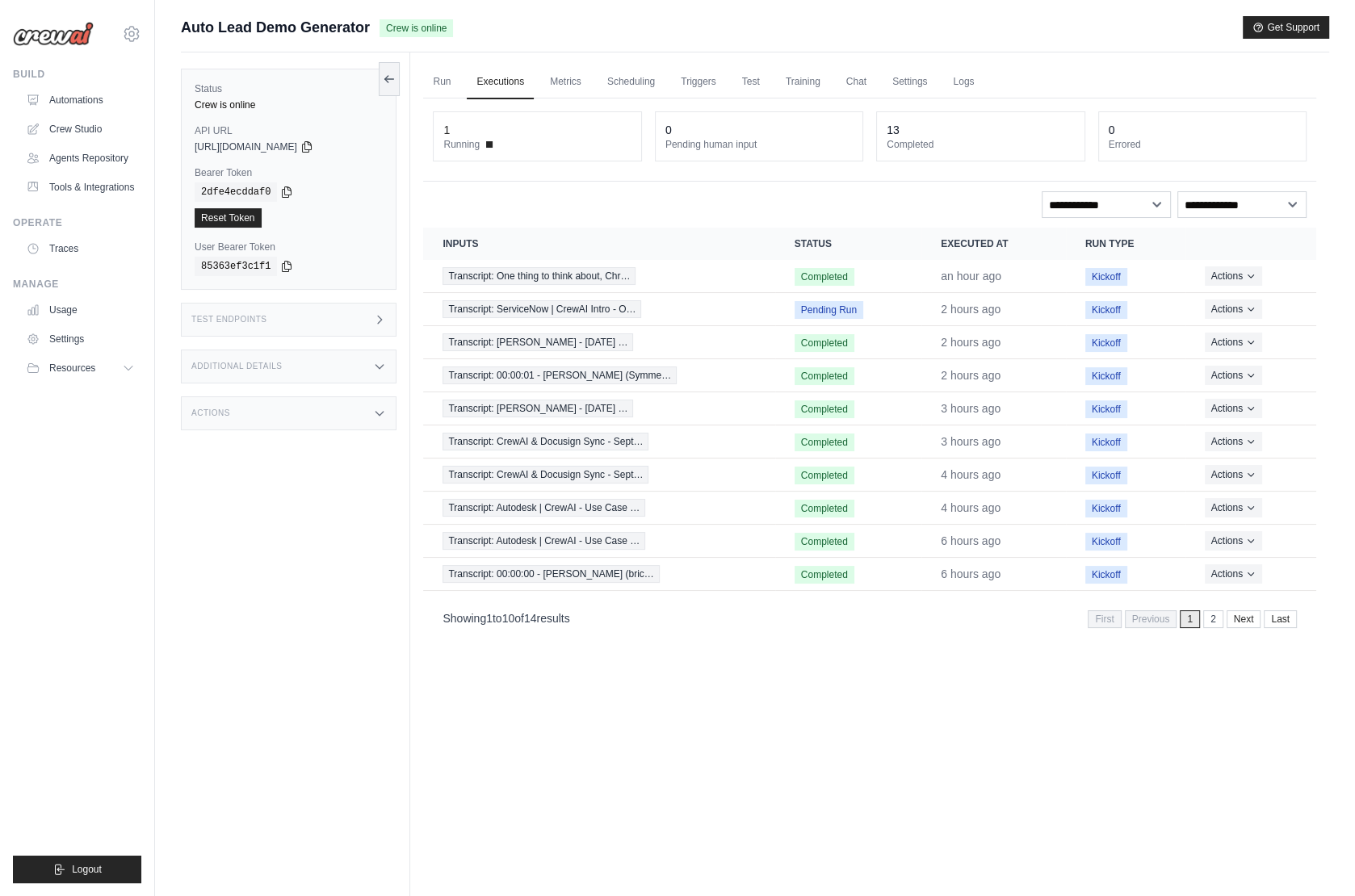
click at [301, 417] on div "Actions" at bounding box center [289, 413] width 216 height 34
